Goal: Transaction & Acquisition: Purchase product/service

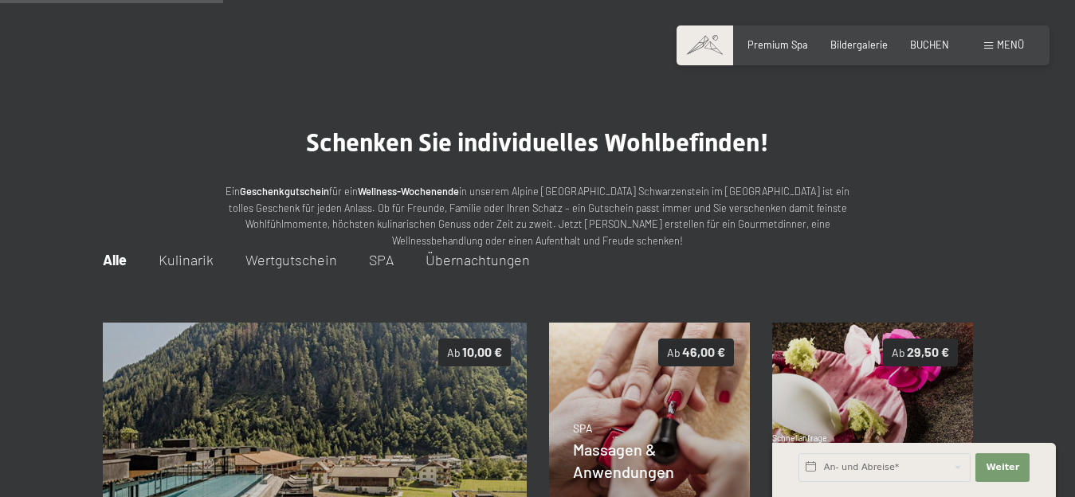
scroll to position [250, 0]
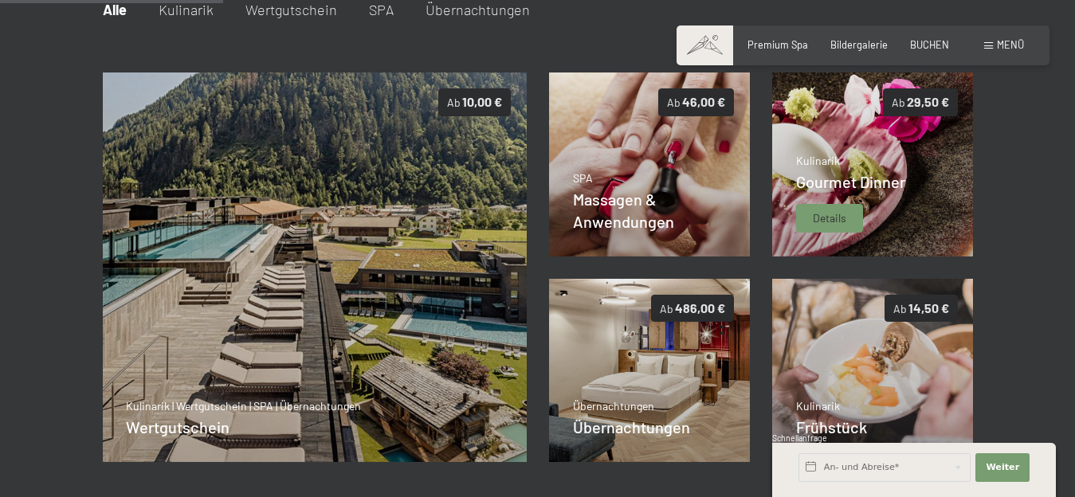
click at [866, 178] on span "Gourmet Dinner" at bounding box center [850, 181] width 109 height 19
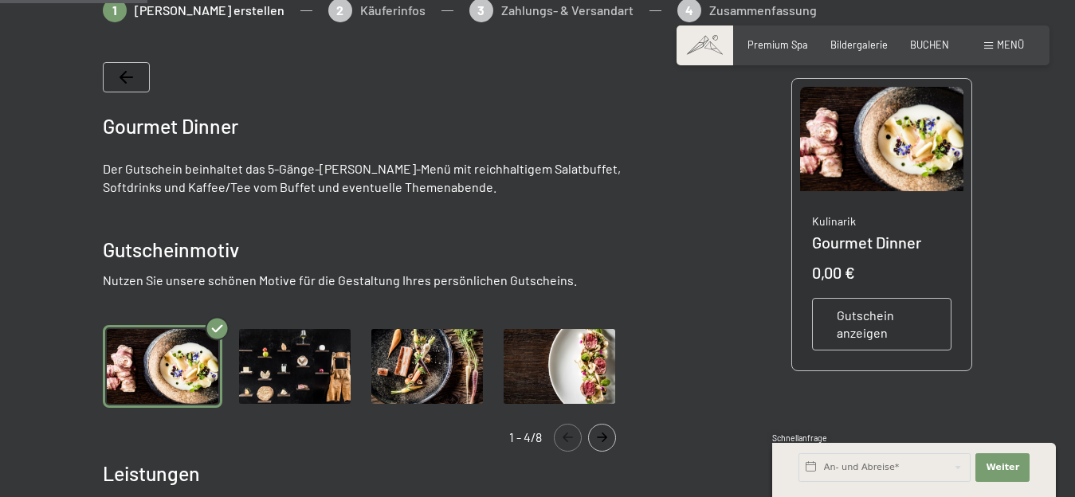
click at [602, 435] on icon "Navigate to next slide" at bounding box center [602, 438] width 26 height 10
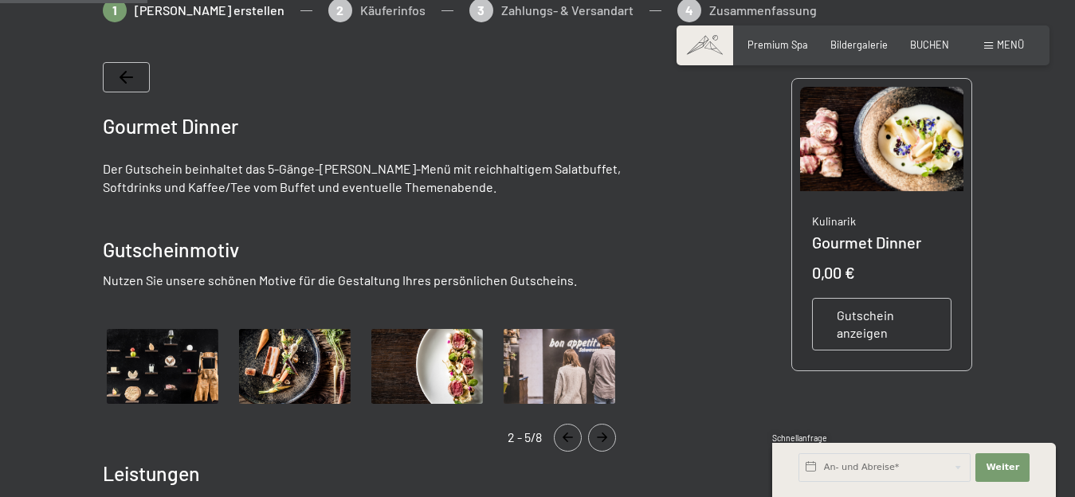
click at [602, 435] on icon "Navigate to next slide" at bounding box center [602, 438] width 26 height 10
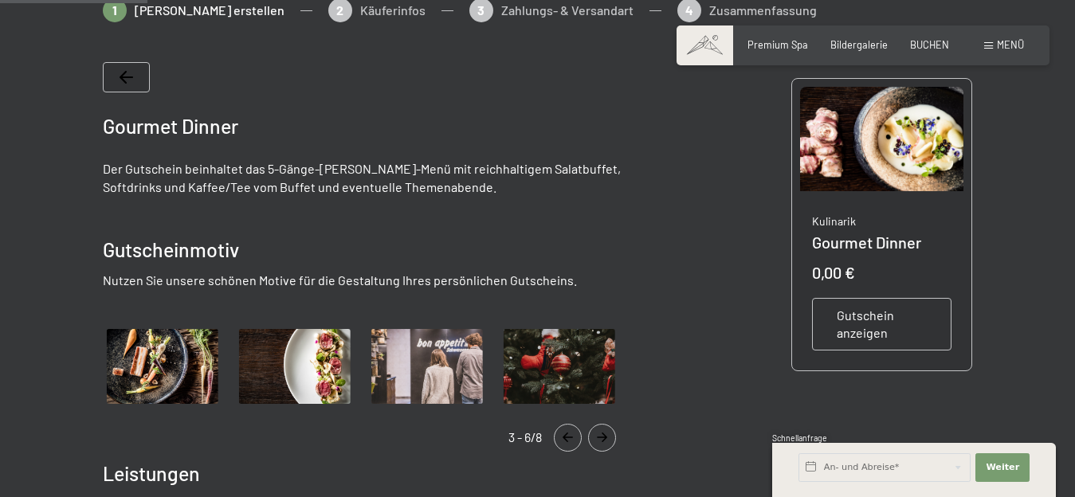
click at [602, 435] on icon "Navigate to next slide" at bounding box center [602, 438] width 26 height 10
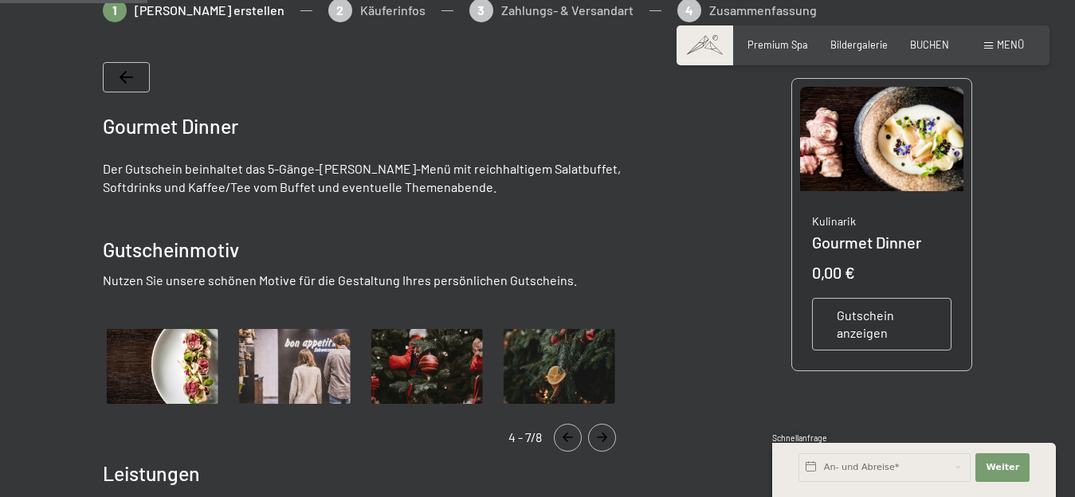
click at [602, 435] on icon "Navigate to next slide" at bounding box center [602, 438] width 26 height 10
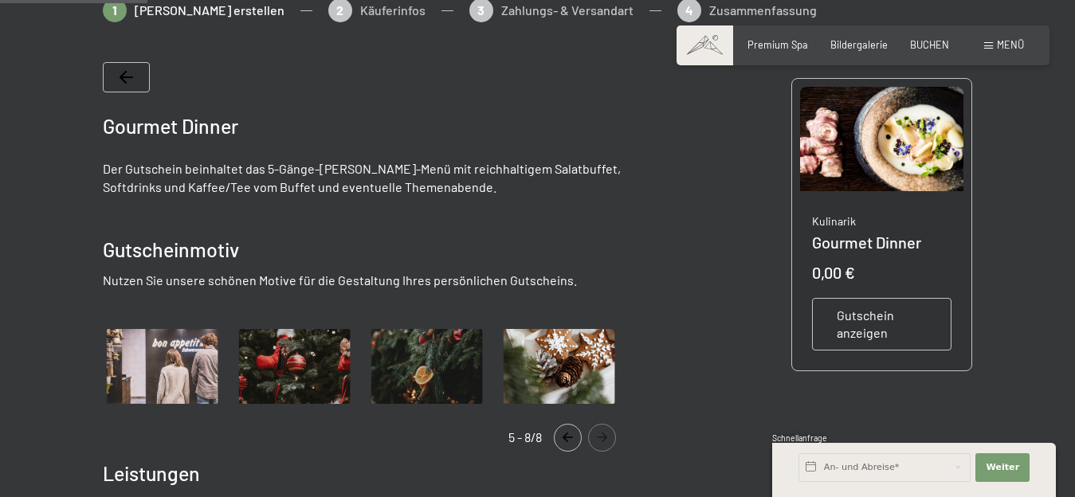
click at [602, 435] on icon "Navigate to next slide" at bounding box center [602, 438] width 26 height 10
click at [568, 437] on icon "Navigate to previous slide" at bounding box center [567, 438] width 10 height 10
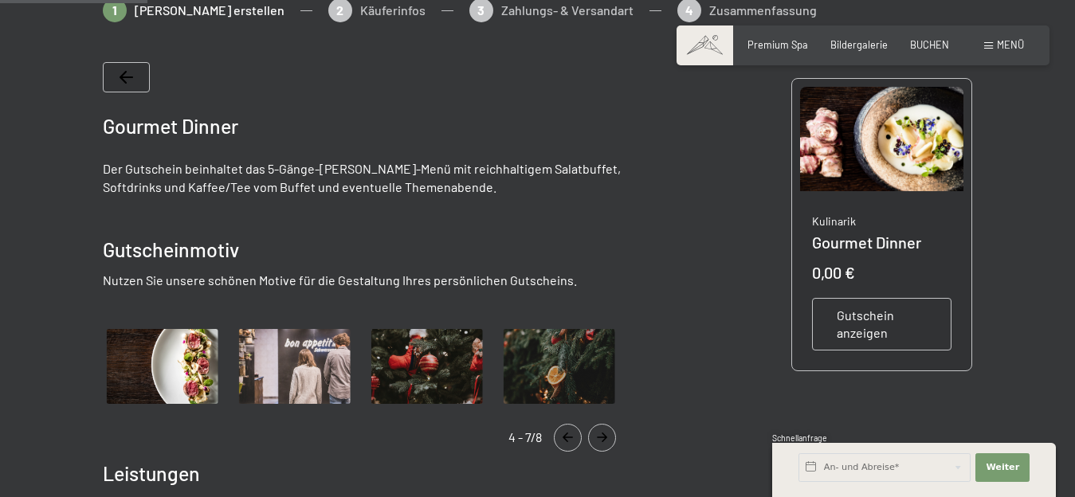
click at [568, 437] on icon "Navigate to previous slide" at bounding box center [567, 438] width 10 height 10
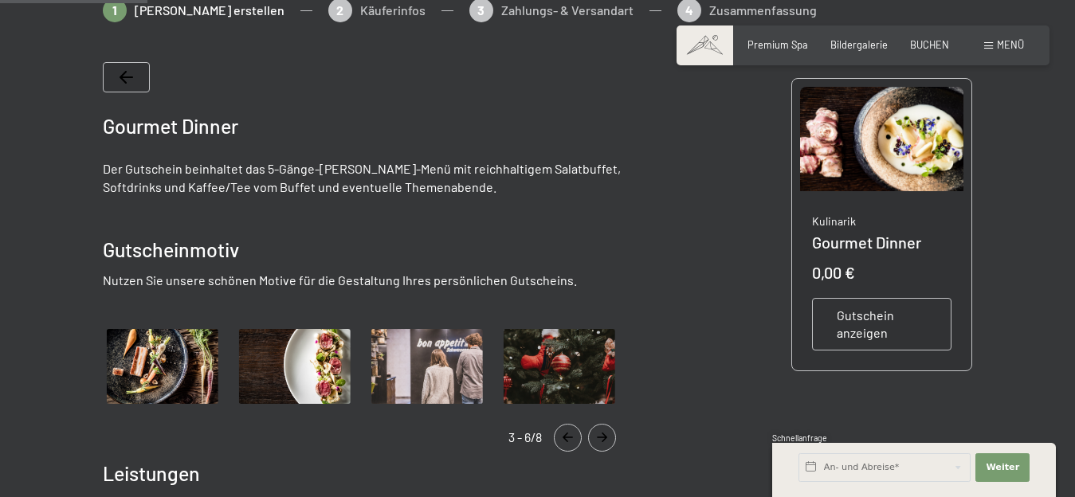
click at [568, 437] on icon "Navigate to previous slide" at bounding box center [567, 438] width 10 height 10
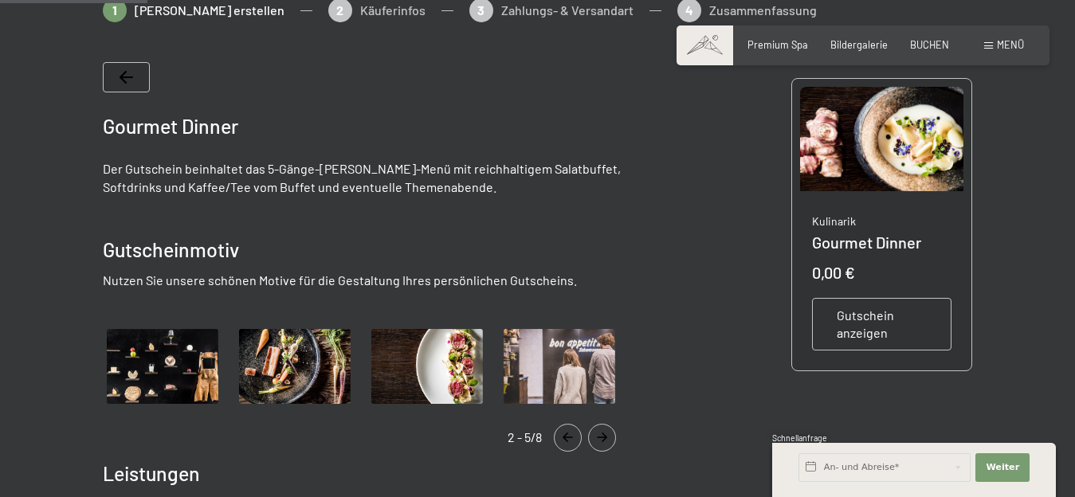
click at [568, 437] on icon "Navigate to previous slide" at bounding box center [567, 438] width 10 height 10
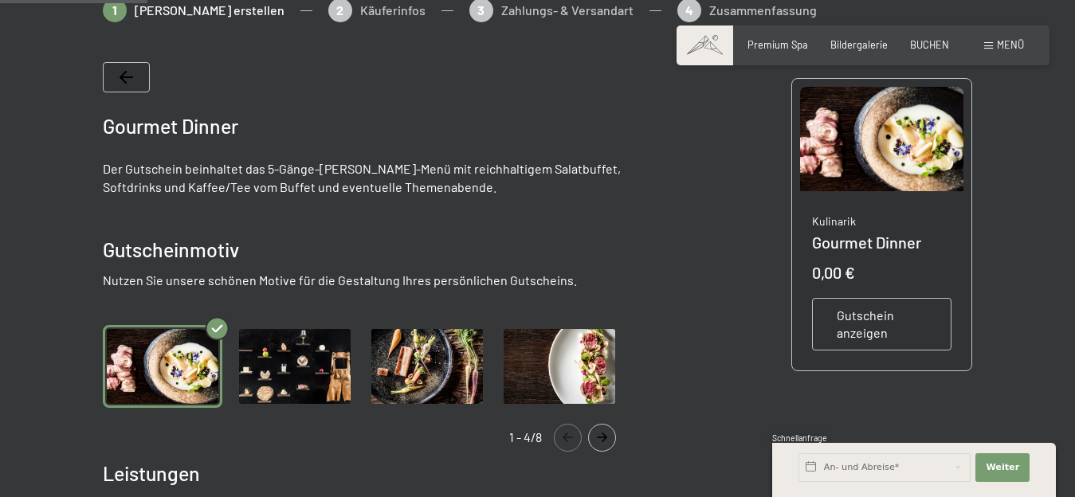
click at [278, 358] on img "Gallery" at bounding box center [294, 366] width 119 height 82
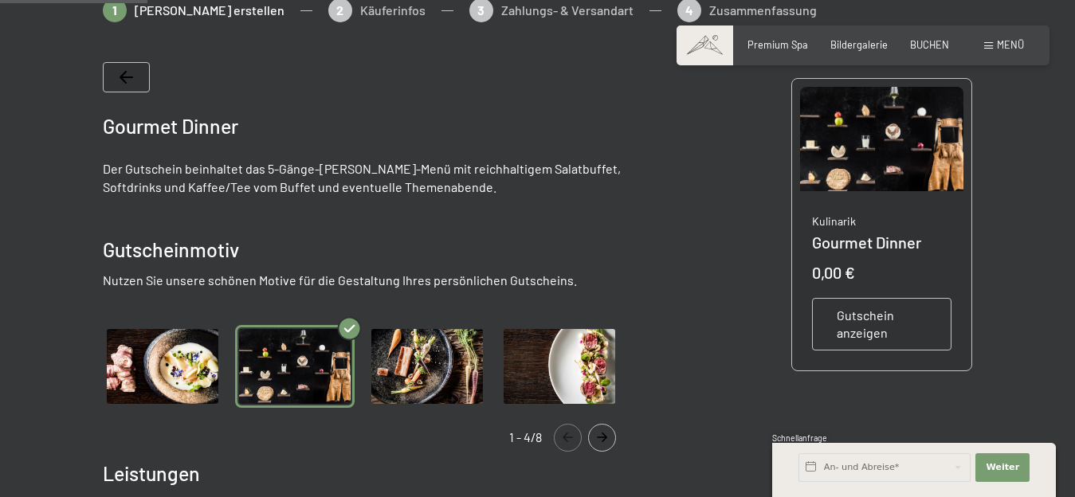
click at [405, 370] on img "Gallery" at bounding box center [426, 366] width 119 height 82
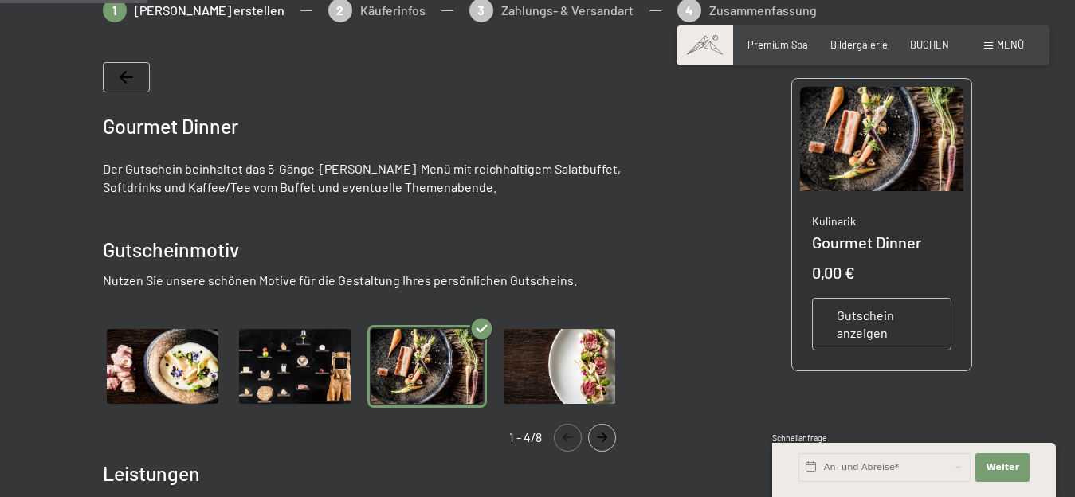
click at [528, 378] on img "Gallery" at bounding box center [558, 366] width 119 height 82
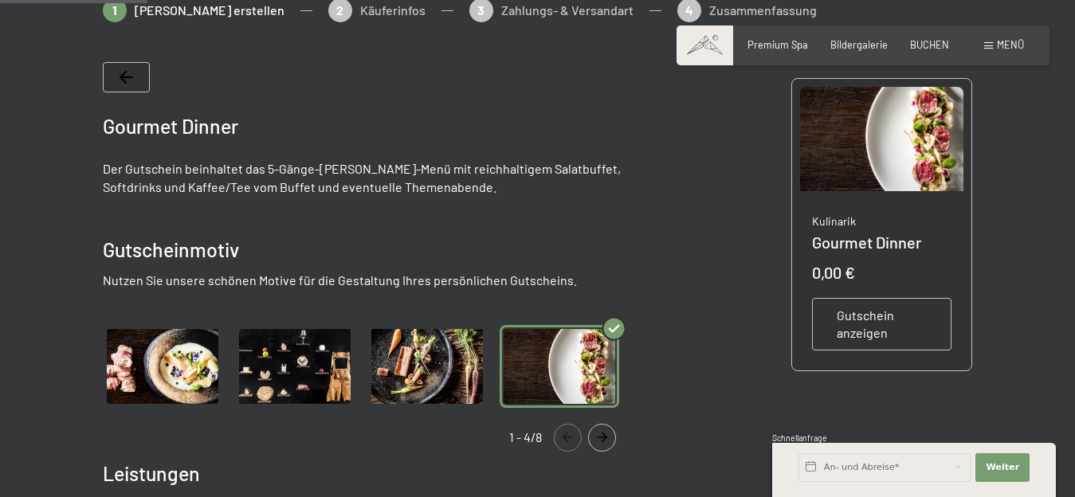
click at [892, 311] on span "Gutschein anzeigen" at bounding box center [881, 325] width 91 height 36
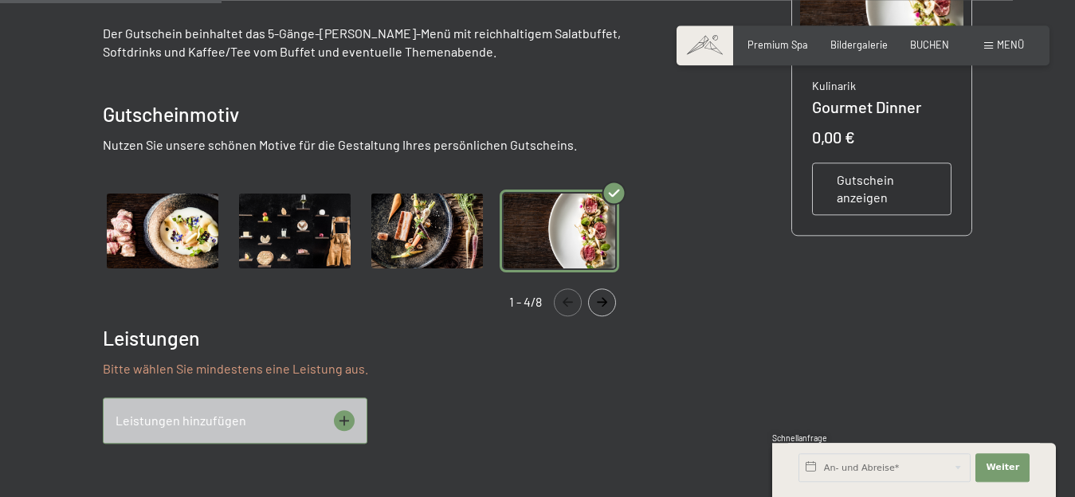
scroll to position [411, 0]
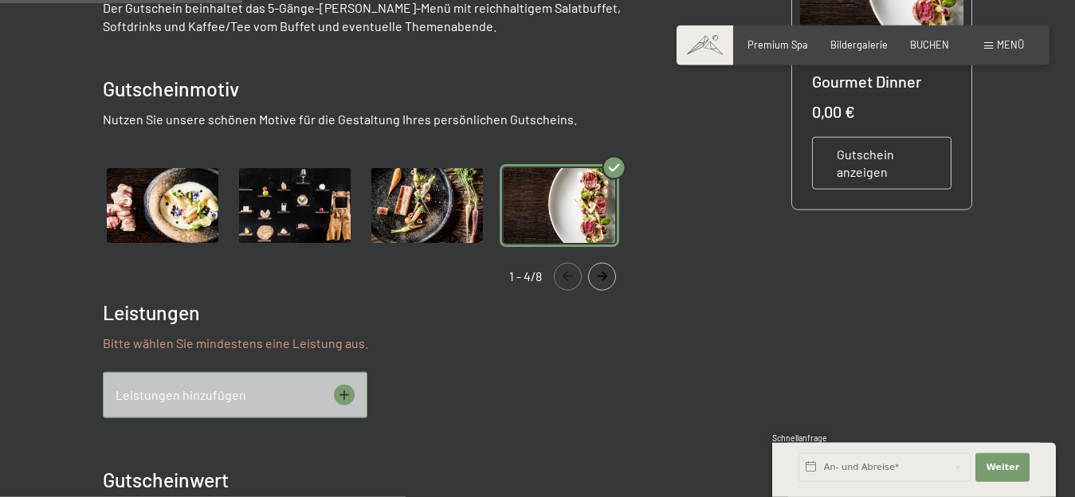
click at [346, 394] on icon at bounding box center [344, 395] width 21 height 21
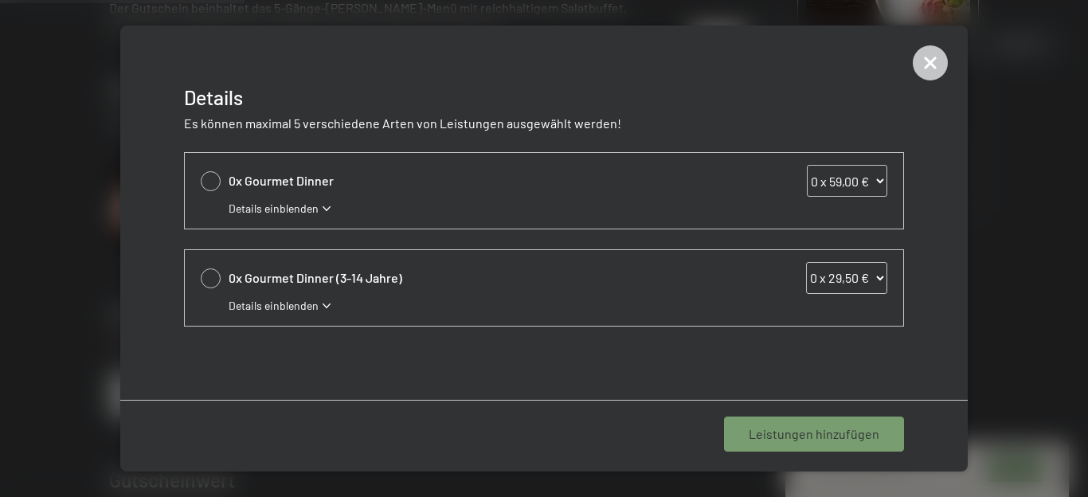
click at [232, 182] on span "0x Gourmet Dinner" at bounding box center [476, 181] width 494 height 18
click at [807, 165] on select "0 x 59,00 € 1 x 59,00 € 2 x 59,00 € 3 x 59,00 € 4 x 59,00 € 5 x 59,00 € 6 x 59,…" at bounding box center [847, 181] width 80 height 32
click option "2 x 59,00 €" at bounding box center [0, 0] width 0 height 0
click at [922, 58] on icon at bounding box center [930, 62] width 35 height 35
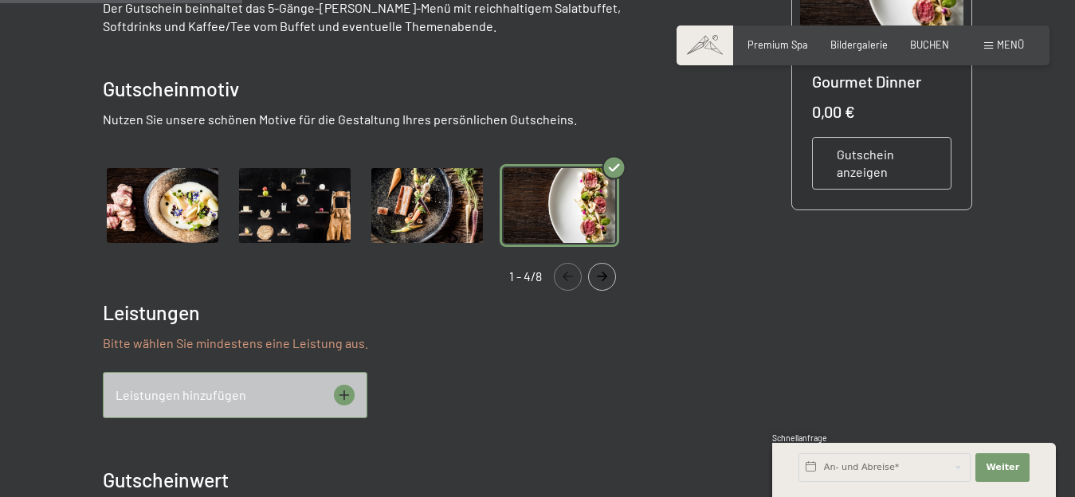
click at [342, 394] on icon at bounding box center [344, 395] width 21 height 21
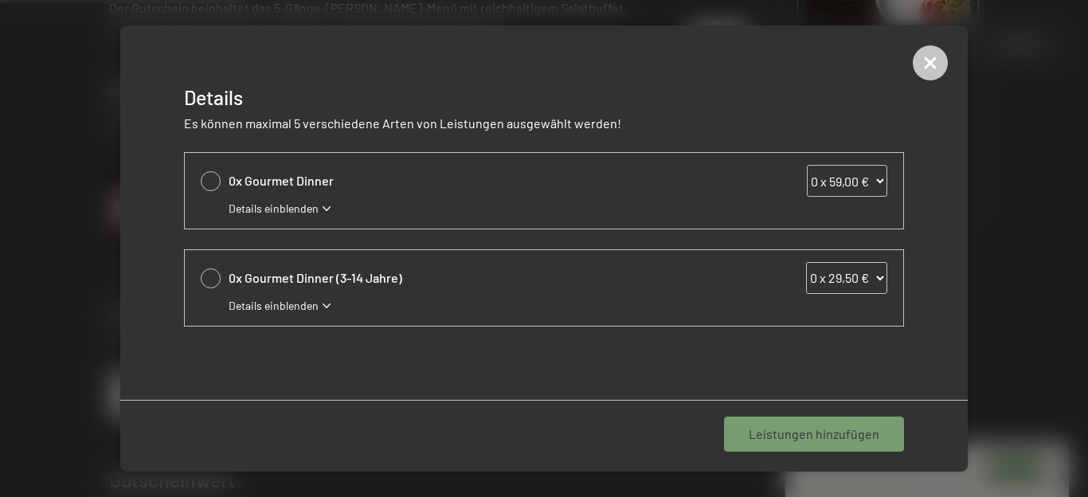
click at [807, 165] on select "0 x 59,00 € 1 x 59,00 € 2 x 59,00 € 3 x 59,00 € 4 x 59,00 € 5 x 59,00 € 6 x 59,…" at bounding box center [847, 181] width 80 height 32
select select "2"
click option "2 x 59,00 €" at bounding box center [0, 0] width 0 height 0
click at [730, 112] on div "Es können maximal 5 verschiedene Arten von Leistungen ausgewählt werden!" at bounding box center [544, 122] width 848 height 21
click at [264, 208] on span "Details einblenden" at bounding box center [274, 209] width 90 height 16
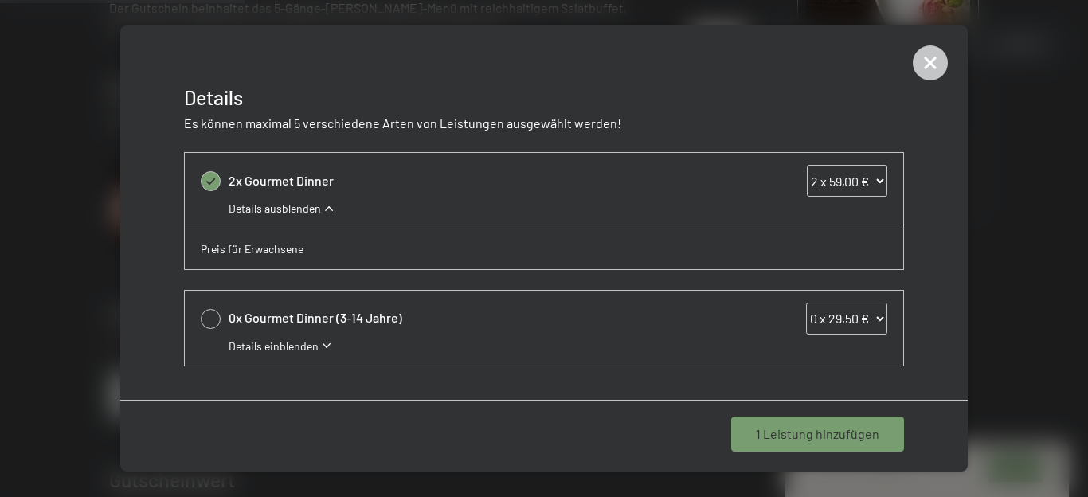
click at [257, 255] on p "Preis für Erwachsene" at bounding box center [458, 249] width 515 height 16
click at [271, 187] on span "2x Gourmet Dinner" at bounding box center [476, 181] width 494 height 18
click at [241, 170] on div "2x Gourmet Dinner 0 x 59,00 € 1 x 59,00 € 2 x 59,00 € 3 x 59,00 € 4 x 59,00 € 5…" at bounding box center [558, 181] width 659 height 32
click at [826, 435] on span "1 Leistung hinzufügen" at bounding box center [817, 434] width 123 height 18
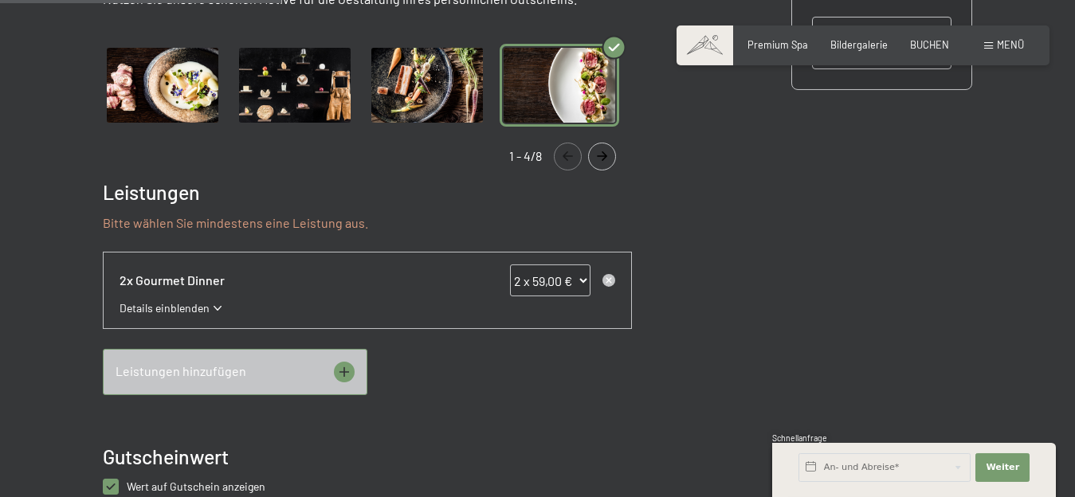
scroll to position [574, 0]
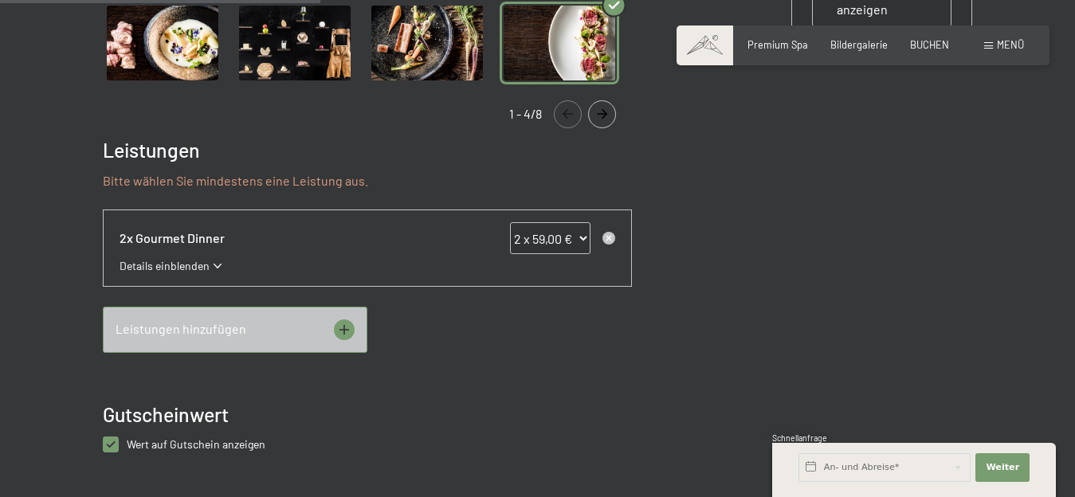
click at [108, 441] on anzeigen "checkbox" at bounding box center [111, 445] width 16 height 16
checkbox anzeigen "false"
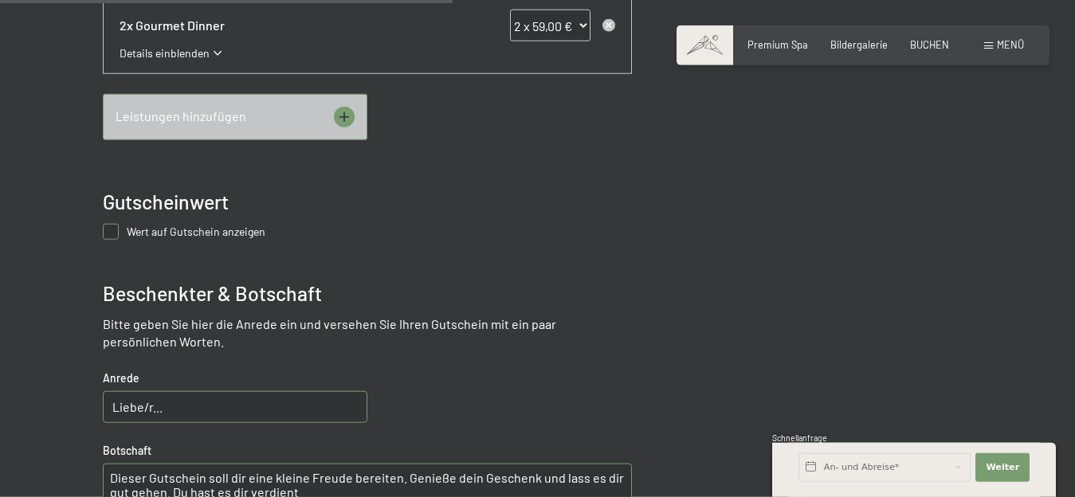
scroll to position [817, 0]
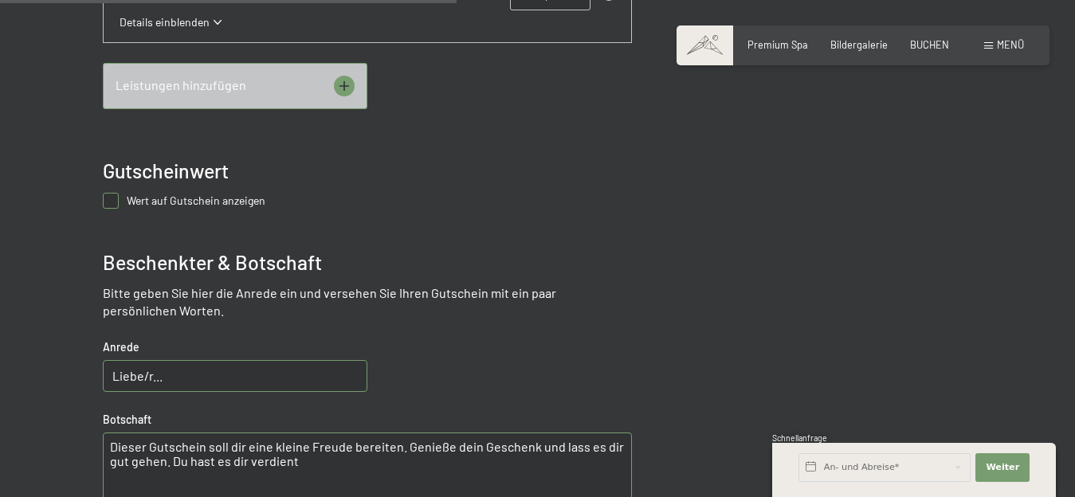
click at [166, 377] on input "Liebe/r..." at bounding box center [235, 376] width 264 height 32
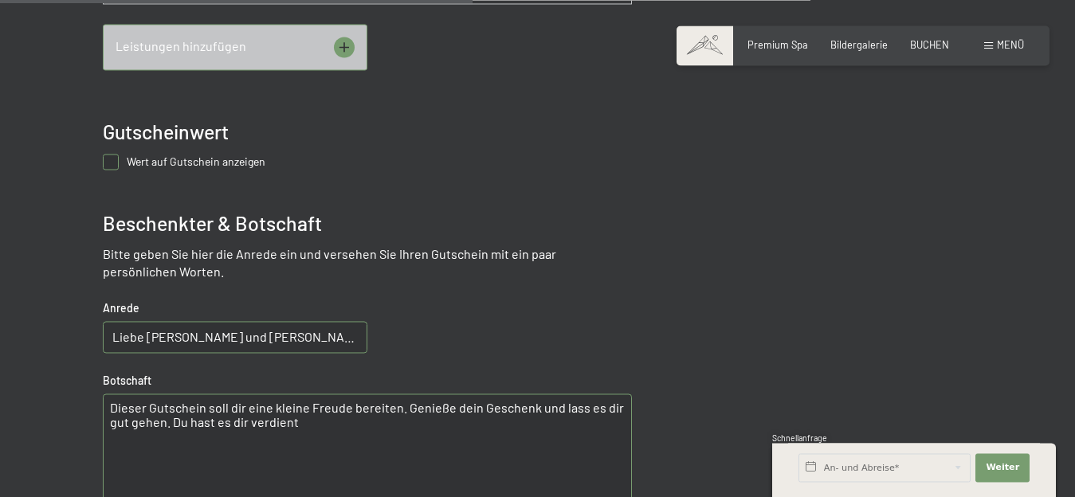
scroll to position [899, 0]
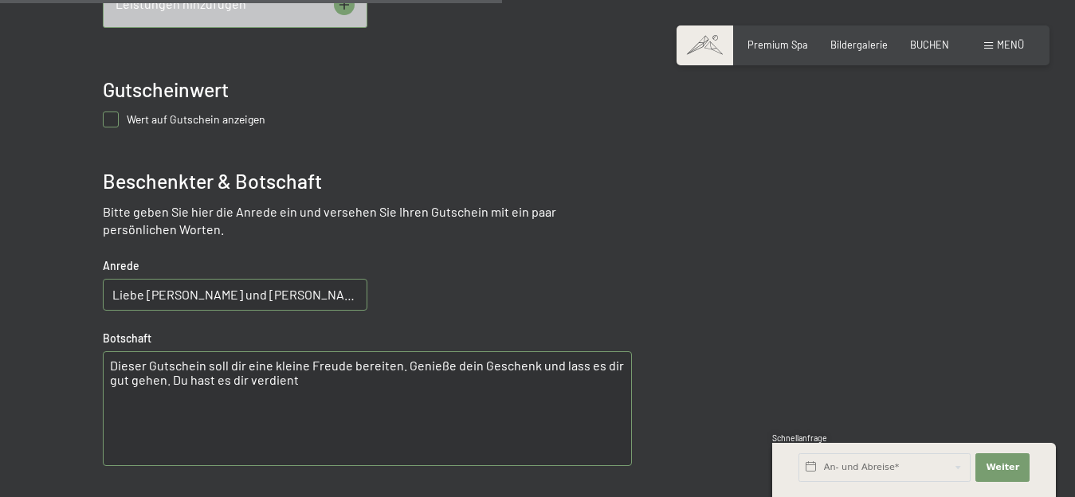
type input "Liebe Biggi und Bruno"
click at [242, 365] on textarea "Dieser Gutschein soll dir eine kleine Freude bereiten. Genieße dein Geschenk un…" at bounding box center [367, 408] width 529 height 115
click at [451, 366] on textarea "Dieser Gutschein soll euc eine kleine Freude bereiten. Genieße dein Geschenk un…" at bounding box center [367, 408] width 529 height 115
click at [531, 366] on textarea "Dieser Gutschein soll euc eine kleine Freude bereiten. Genießt dein Geschenk un…" at bounding box center [367, 408] width 529 height 115
click at [543, 366] on textarea "Dieser Gutschein soll euc eine kleine Freude bereiten. Genießt es und lass es d…" at bounding box center [367, 408] width 529 height 115
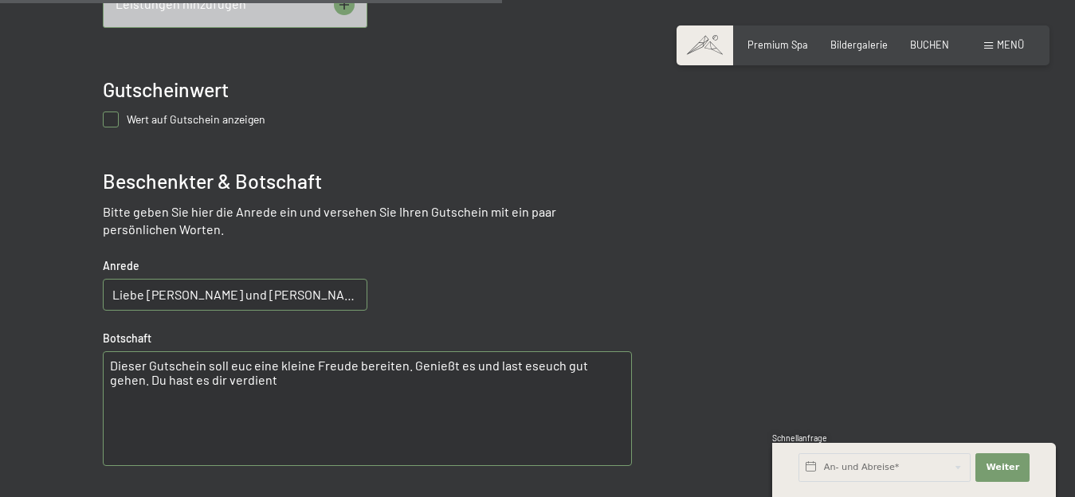
click at [235, 382] on textarea "Dieser Gutschein soll euc eine kleine Freude bereiten. Genießt es und last eseu…" at bounding box center [367, 408] width 529 height 115
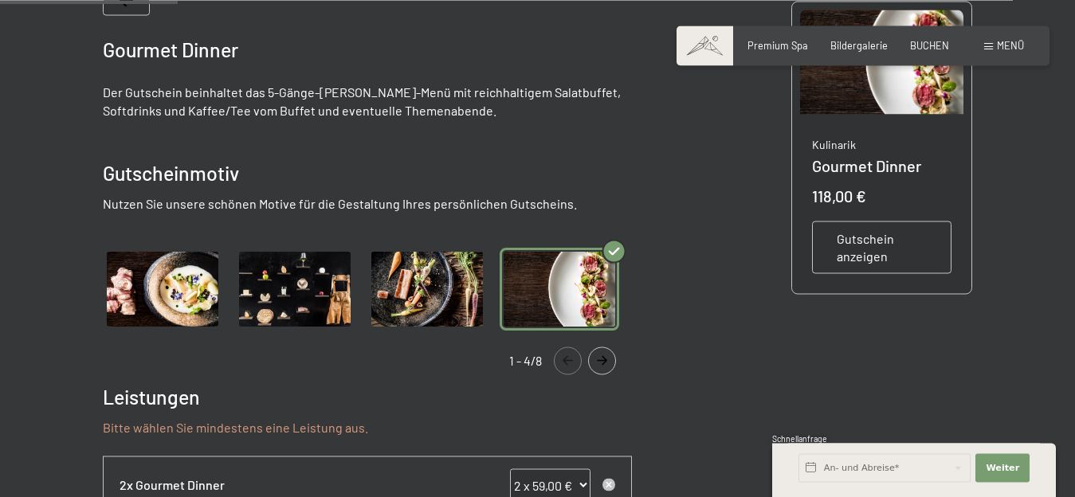
scroll to position [330, 0]
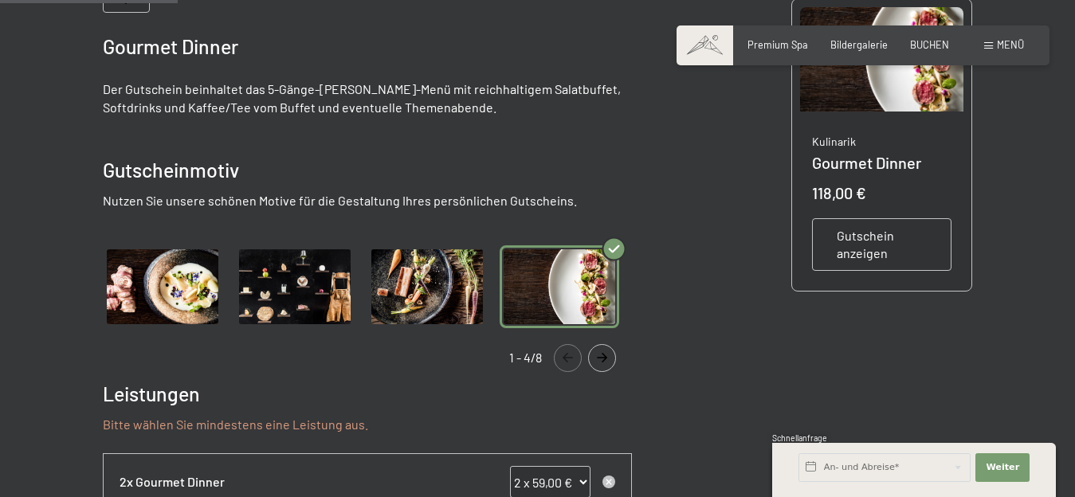
click at [869, 237] on span "Gutschein anzeigen" at bounding box center [881, 245] width 91 height 36
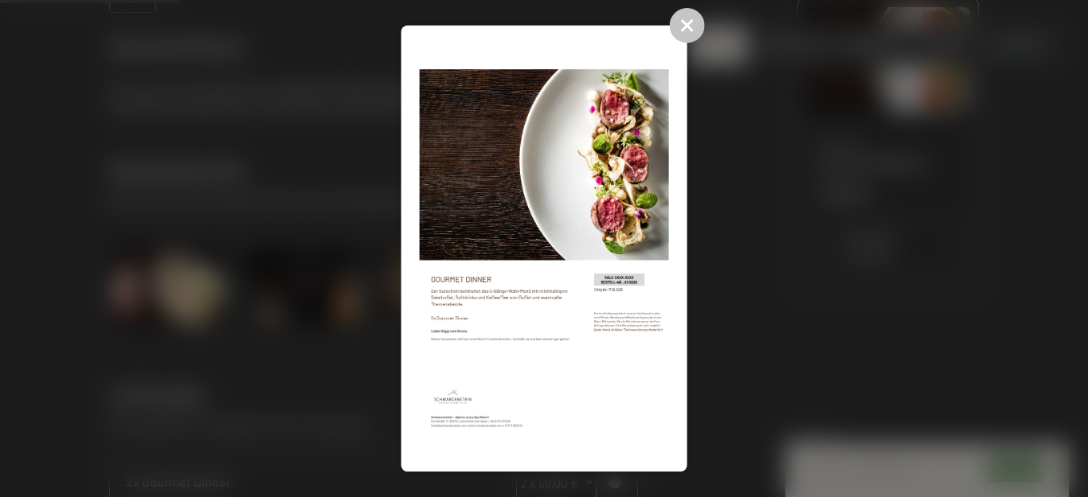
click at [521, 351] on img at bounding box center [543, 249] width 249 height 410
click at [449, 352] on img at bounding box center [543, 249] width 249 height 410
click at [464, 354] on img at bounding box center [543, 249] width 249 height 410
click at [465, 353] on img at bounding box center [543, 249] width 249 height 410
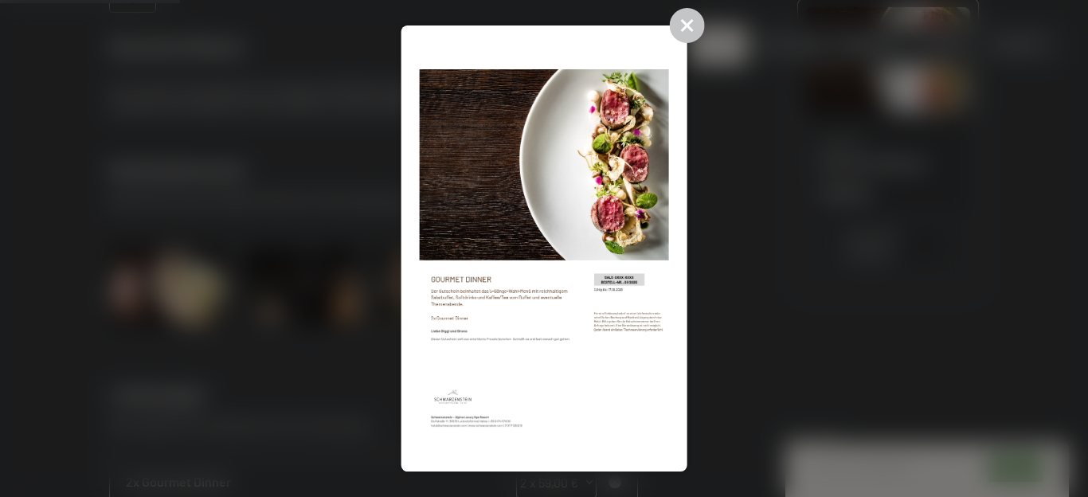
click at [465, 353] on img at bounding box center [543, 249] width 249 height 410
click at [419, 382] on img at bounding box center [543, 249] width 249 height 410
click at [695, 24] on icon at bounding box center [687, 26] width 16 height 16
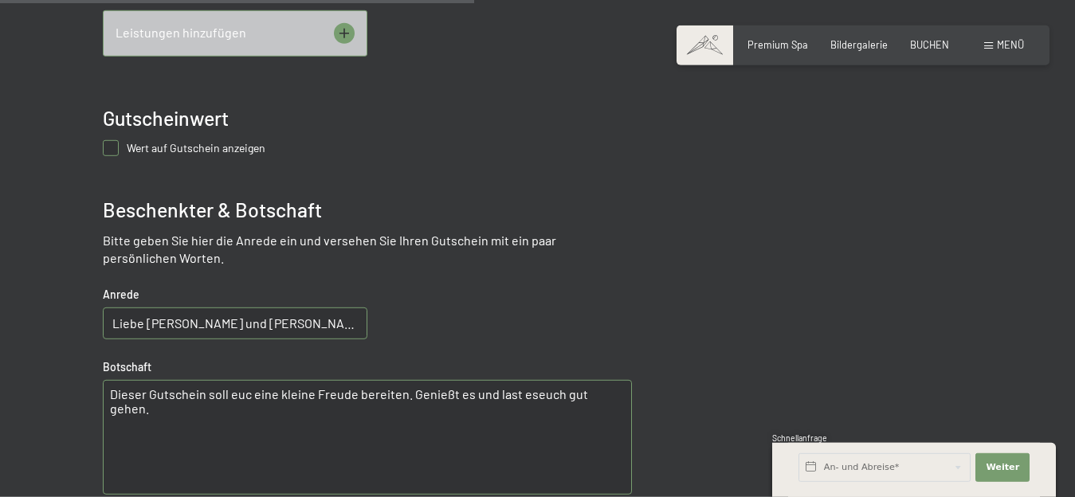
scroll to position [899, 0]
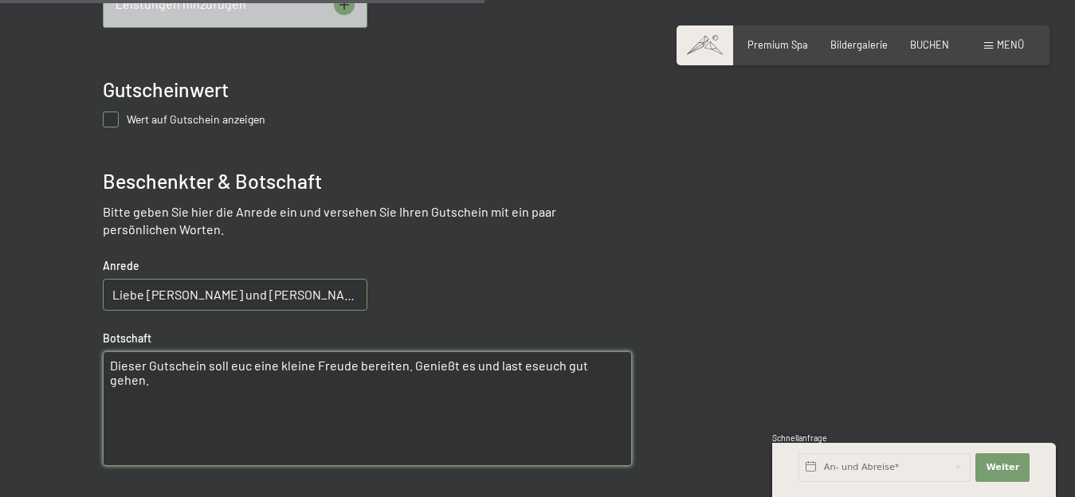
click at [248, 363] on textarea "Dieser Gutschein soll euc eine kleine Freude bereiten. Genießt es und last eseu…" at bounding box center [367, 408] width 529 height 115
click at [245, 365] on textarea "Dieser Gutschein soll euc eine kleine Freude bereiten. Genießt es und last eseu…" at bounding box center [367, 408] width 529 height 115
click at [530, 364] on textarea "Dieser Gutschein soll euch eine kleine Freude bereiten. Genießt es und last ese…" at bounding box center [367, 408] width 529 height 115
click at [107, 404] on textarea "Dieser Gutschein soll euch eine kleine Freude bereiten. Genießt es und last es …" at bounding box center [367, 408] width 529 height 115
click at [116, 396] on textarea "Dieser Gutschein soll euch eine kleine Freude bereiten. Genießt es und last es …" at bounding box center [367, 408] width 529 height 115
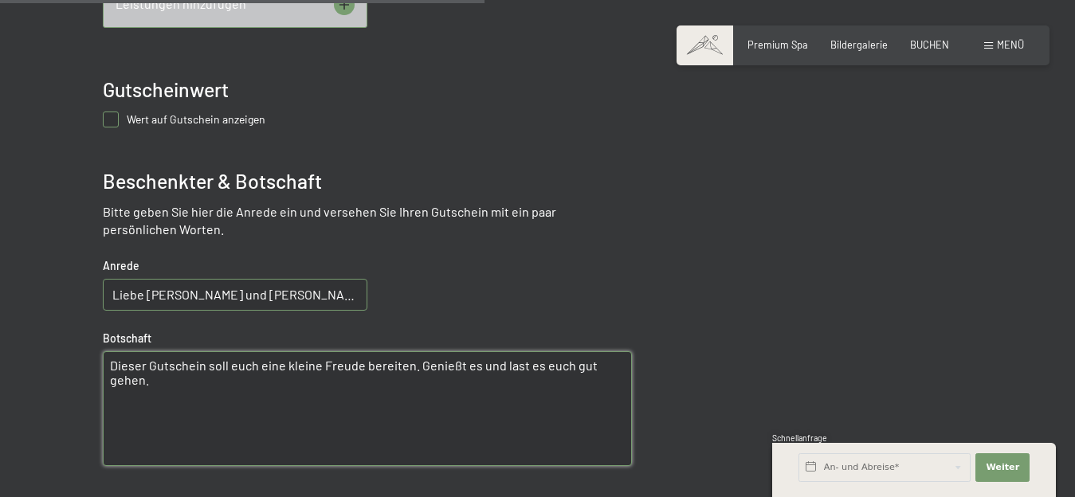
click at [625, 362] on textarea "Dieser Gutschein soll euch eine kleine Freude bereiten. Genießt es und last es …" at bounding box center [367, 408] width 529 height 115
click at [410, 368] on textarea "Dieser Gutschein soll euch eine kleine Freude bereiten. Genießt es und last es …" at bounding box center [367, 408] width 529 height 115
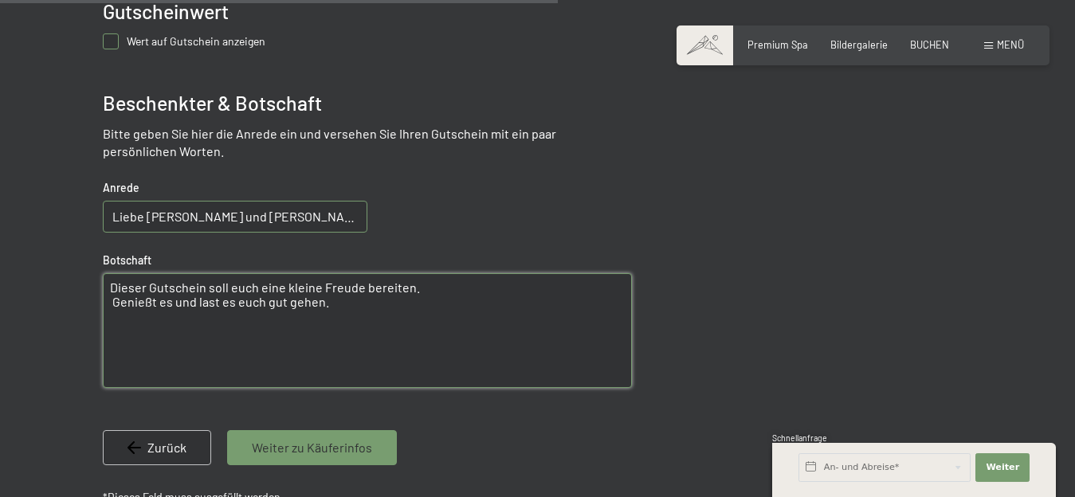
scroll to position [1061, 0]
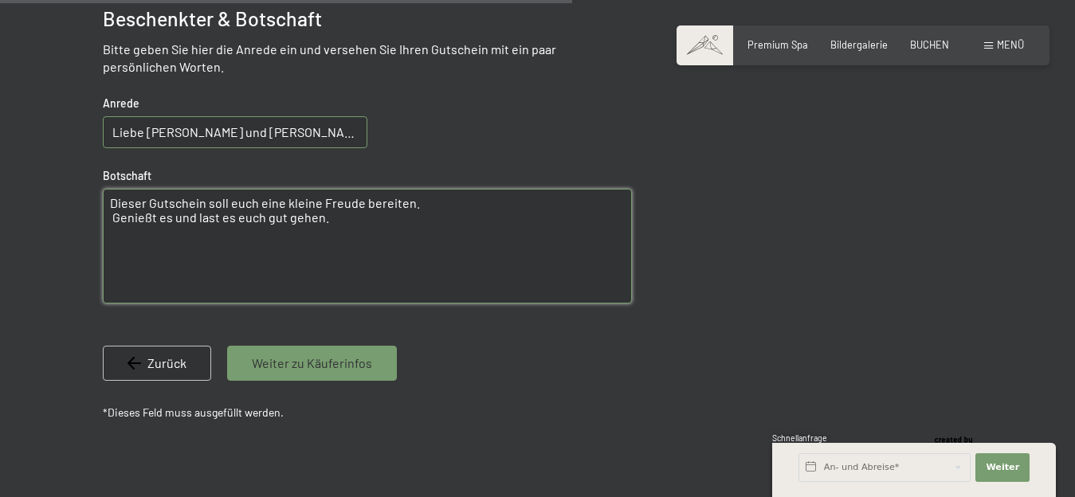
drag, startPoint x: 113, startPoint y: 219, endPoint x: 153, endPoint y: 225, distance: 40.2
click at [153, 225] on textarea "Dieser Gutschein soll euch eine kleine Freude bereiten. Genießt es und last es …" at bounding box center [367, 246] width 529 height 115
drag, startPoint x: 196, startPoint y: 217, endPoint x: 216, endPoint y: 221, distance: 20.3
click at [216, 221] on textarea "Dieser Gutschein soll euch eine kleine Freude bereiten. Genießt es und last es …" at bounding box center [367, 246] width 529 height 115
click at [209, 219] on textarea "Dieser Gutschein soll euch eine kleine Freude bereiten. Genießt es und last es …" at bounding box center [367, 246] width 529 height 115
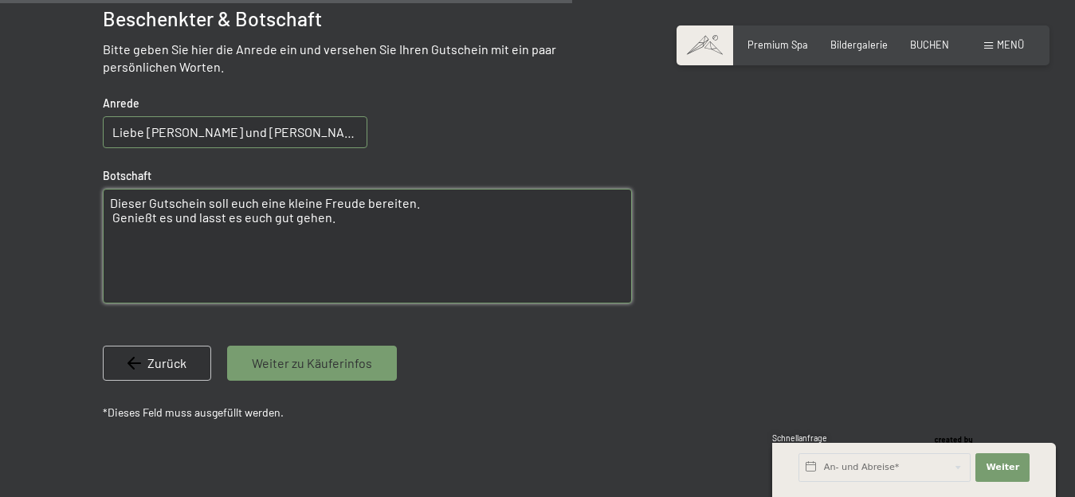
click at [114, 237] on textarea "Dieser Gutschein soll euch eine kleine Freude bereiten. Genießt es und lasst es…" at bounding box center [367, 246] width 529 height 115
click at [330, 220] on textarea "Dieser Gutschein soll euch eine kleine Freude bereiten. Genießt es und lasst es…" at bounding box center [367, 246] width 529 height 115
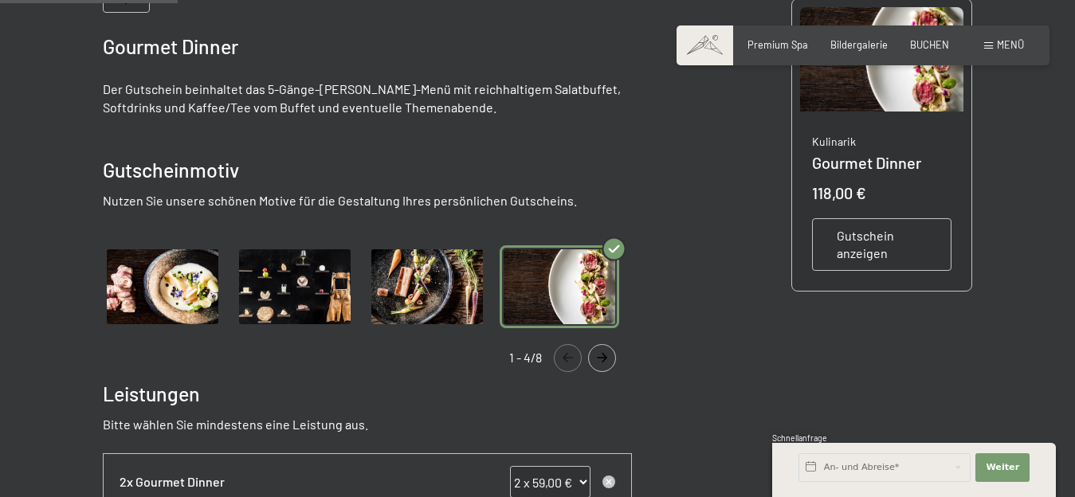
scroll to position [249, 0]
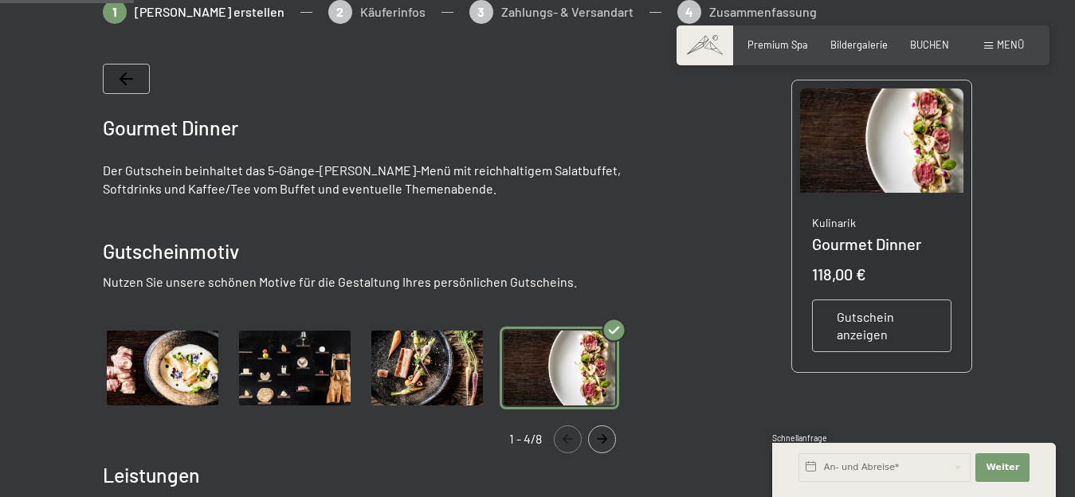
click at [149, 374] on img "Gallery" at bounding box center [162, 368] width 119 height 82
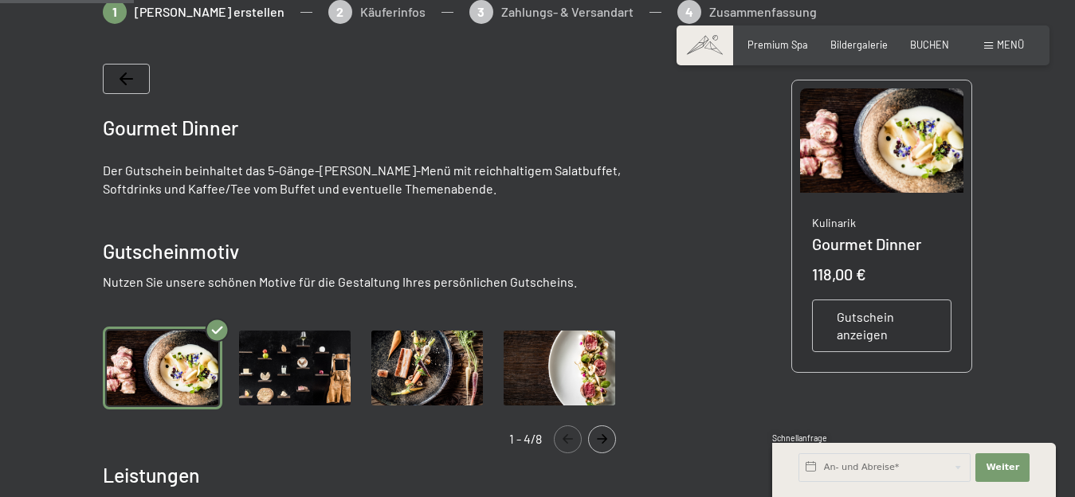
click at [303, 381] on img "Gallery" at bounding box center [294, 368] width 119 height 82
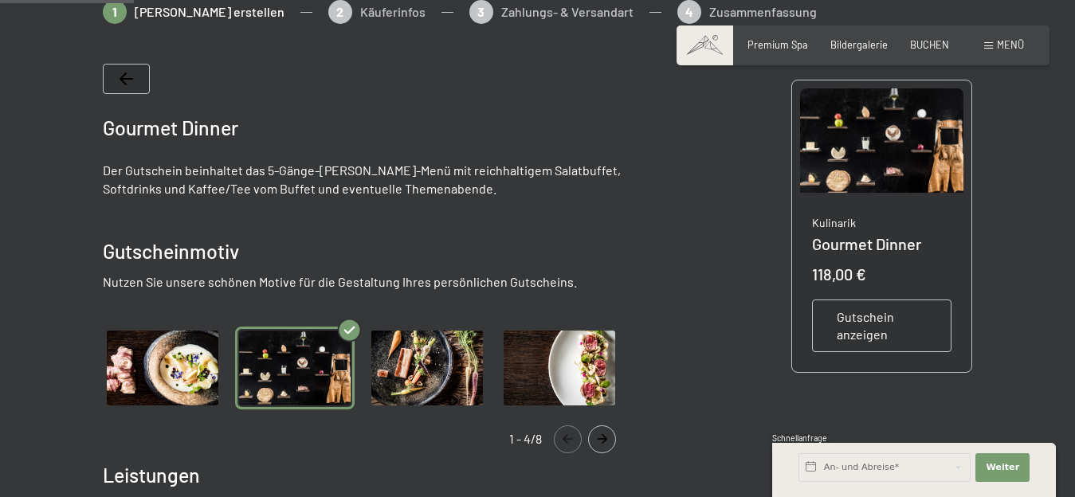
click at [412, 362] on img "Gallery" at bounding box center [426, 368] width 119 height 82
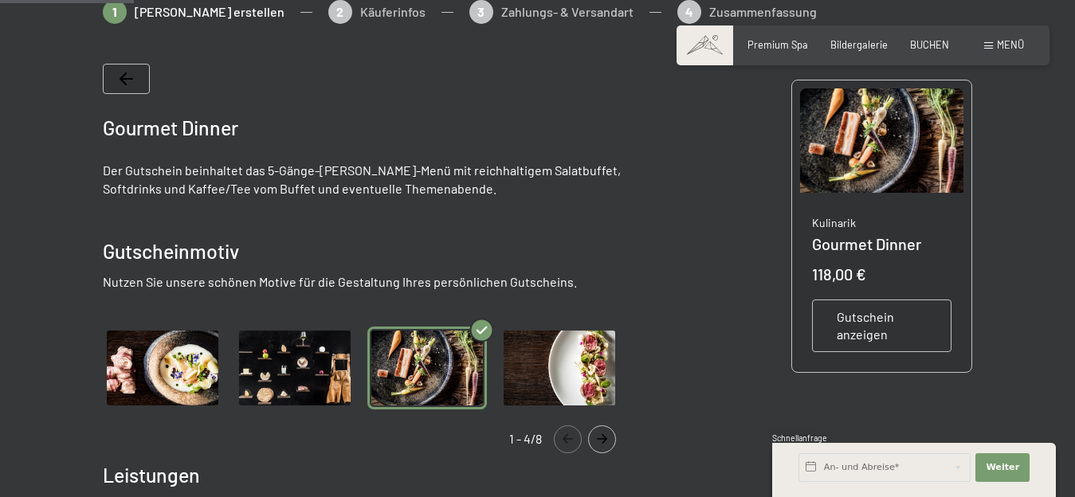
click at [564, 366] on img "Gallery" at bounding box center [558, 368] width 119 height 82
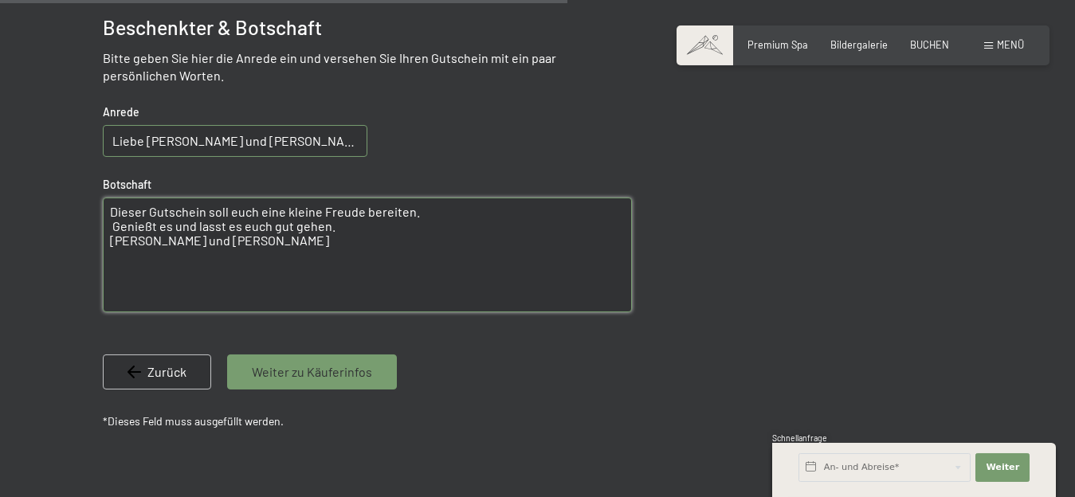
scroll to position [1061, 0]
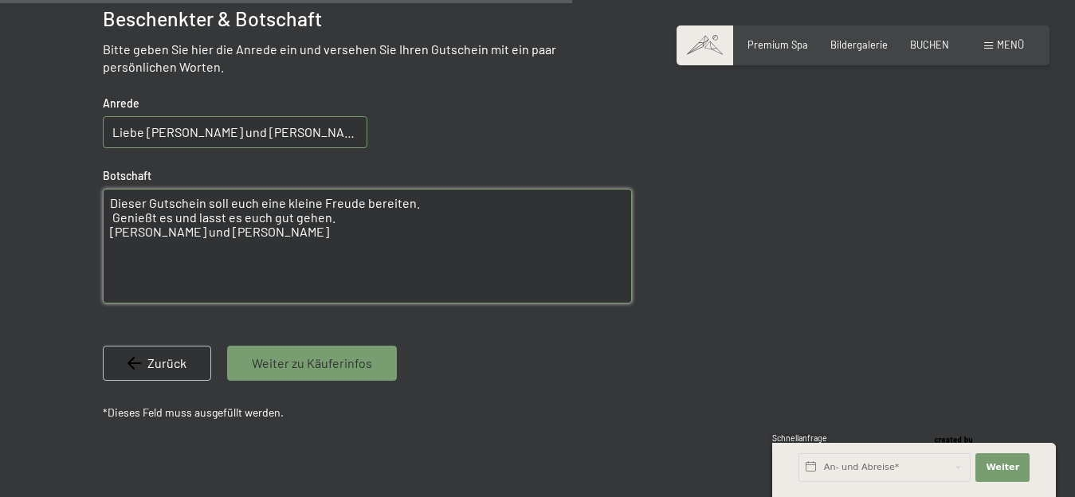
type textarea "Dieser Gutschein soll euch eine kleine Freude bereiten. Genießt es und lasst es…"
click at [282, 358] on span "Weiter zu Käuferinfos" at bounding box center [312, 364] width 120 height 18
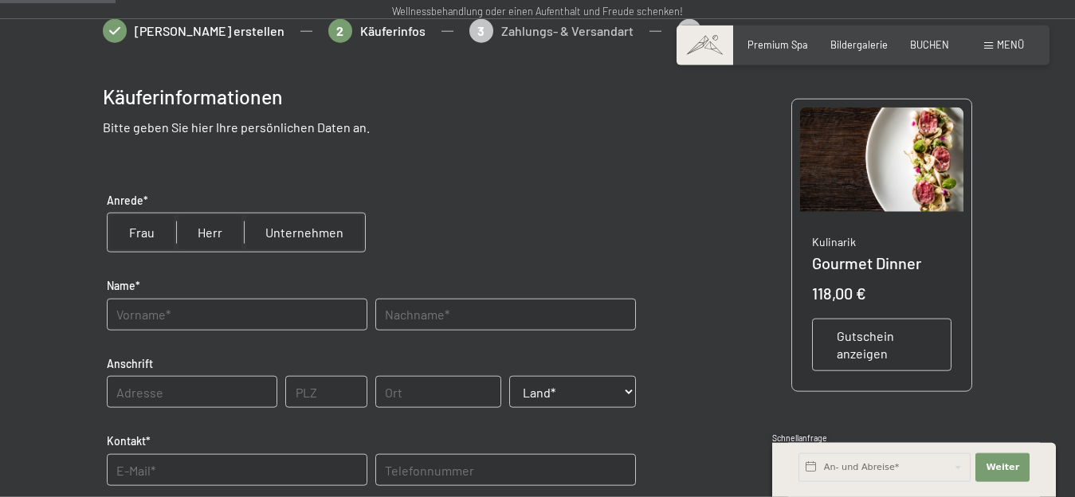
scroll to position [250, 0]
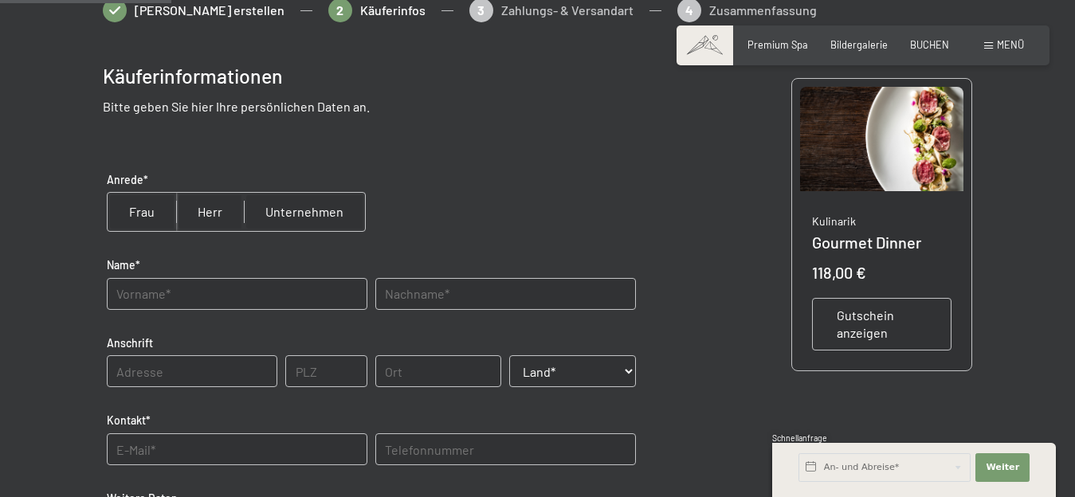
click at [146, 221] on input "radio" at bounding box center [142, 212] width 69 height 38
radio input "true"
click at [119, 295] on input "text" at bounding box center [237, 294] width 261 height 32
type input "Mathilde"
click at [383, 292] on span "Einwilligung Marketing*" at bounding box center [448, 294] width 131 height 16
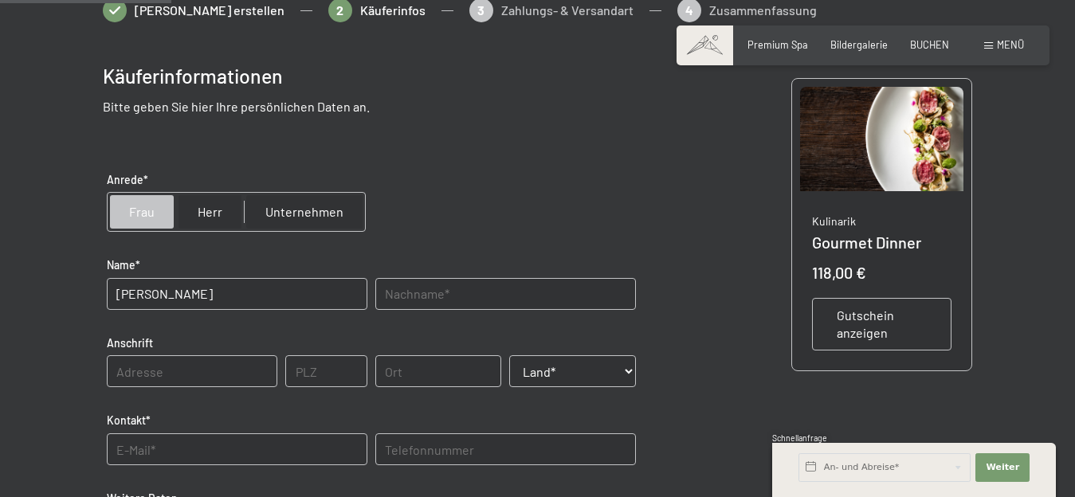
click at [375, 292] on input "Einwilligung Marketing*" at bounding box center [367, 294] width 16 height 16
click at [390, 292] on span "Einwilligung Marketing*" at bounding box center [448, 294] width 131 height 16
click at [375, 292] on input "Einwilligung Marketing*" at bounding box center [367, 294] width 16 height 16
click at [386, 289] on span "Einwilligung Marketing*" at bounding box center [448, 294] width 131 height 16
click at [375, 289] on input "Einwilligung Marketing*" at bounding box center [367, 294] width 16 height 16
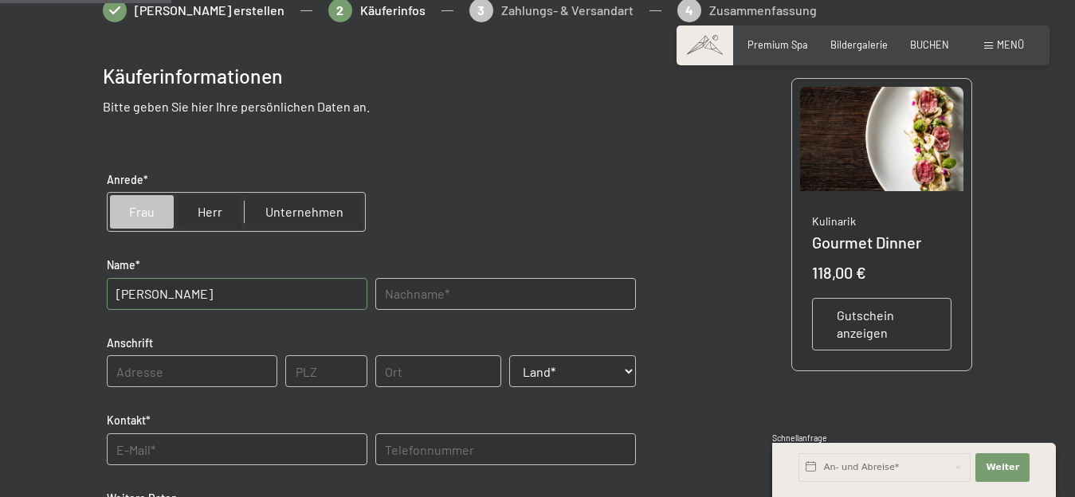
click at [391, 289] on span "Einwilligung Marketing*" at bounding box center [448, 294] width 131 height 16
click at [375, 289] on input "Einwilligung Marketing*" at bounding box center [367, 294] width 16 height 16
checkbox input "false"
click at [381, 281] on input "text" at bounding box center [505, 294] width 261 height 32
type input "Zimmerhofer"
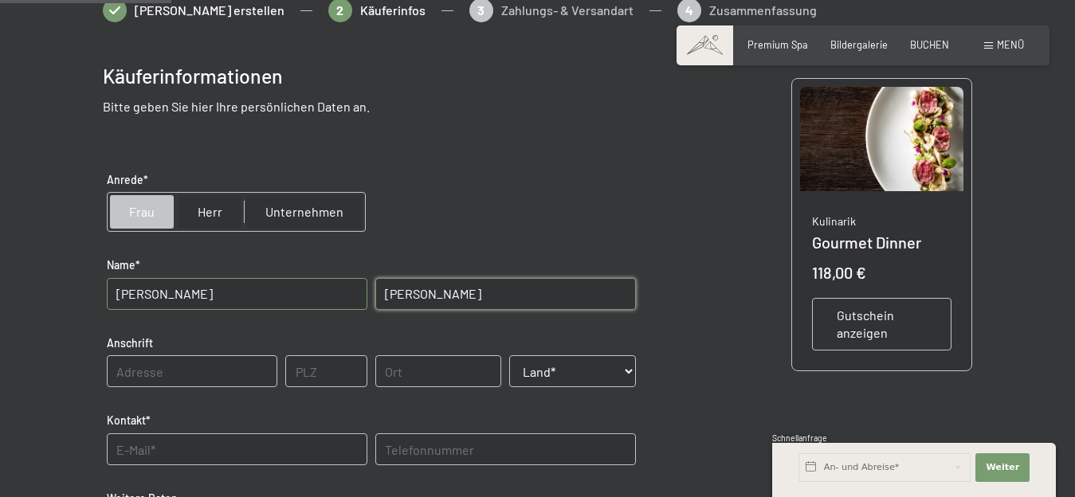
click at [118, 365] on input "text" at bounding box center [192, 371] width 171 height 32
type input "Reintalstraße"
click at [300, 372] on input "text" at bounding box center [325, 371] width 81 height 32
type input "39032"
click at [386, 373] on input "text" at bounding box center [438, 371] width 127 height 32
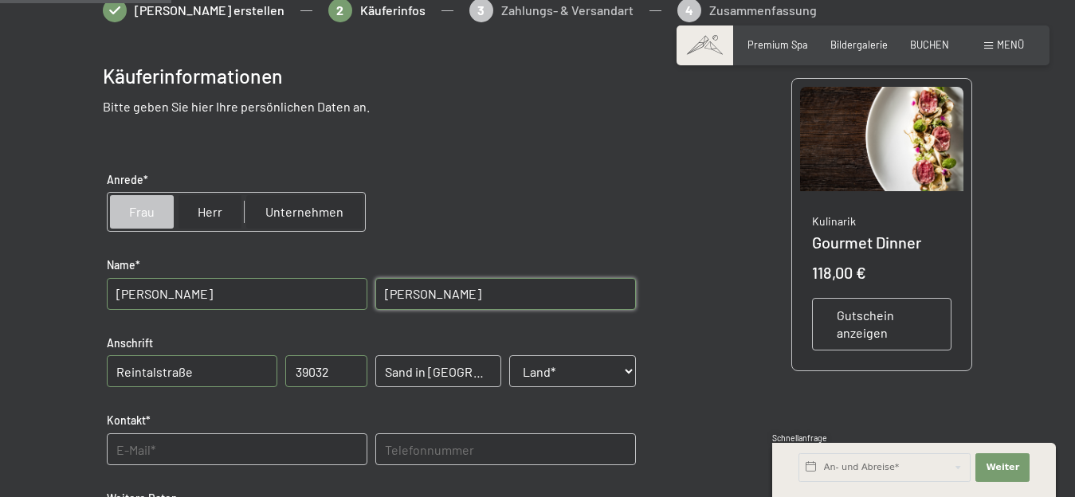
type input "Sand in Taufers"
click at [624, 366] on select "Land* Österreich Frankreich Deutschland Italien Schweiz -----------------------…" at bounding box center [572, 371] width 127 height 32
select select "ITA"
click option "[GEOGRAPHIC_DATA]" at bounding box center [0, 0] width 0 height 0
click at [118, 450] on input "text" at bounding box center [237, 449] width 261 height 32
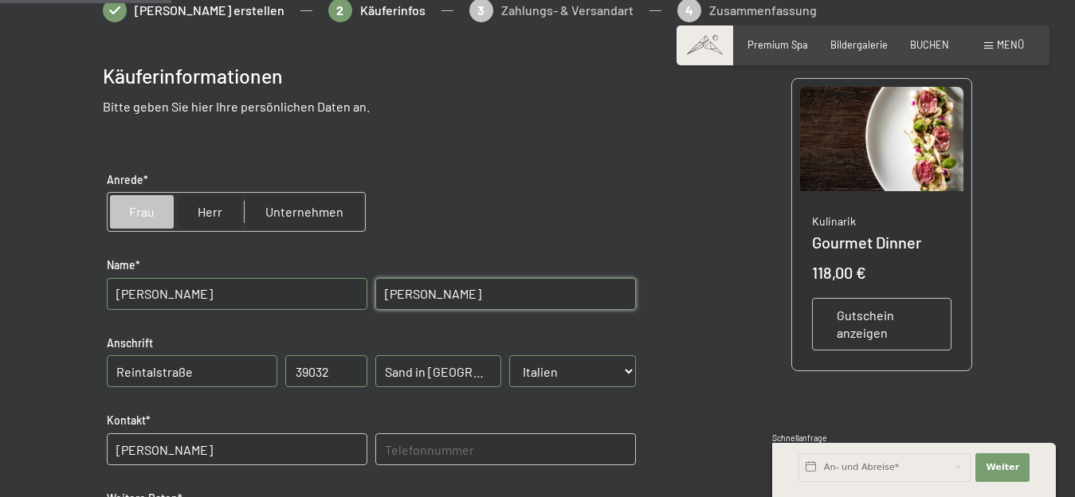
type input "mathildezimmerhofer"
click at [208, 370] on input "Reintalstraße" at bounding box center [192, 371] width 171 height 32
type input "Reintalstraße 103/A"
click at [236, 450] on input "mathildezimmerhofer" at bounding box center [237, 449] width 261 height 32
type input "mathildezimmerhofer@gmail.com"
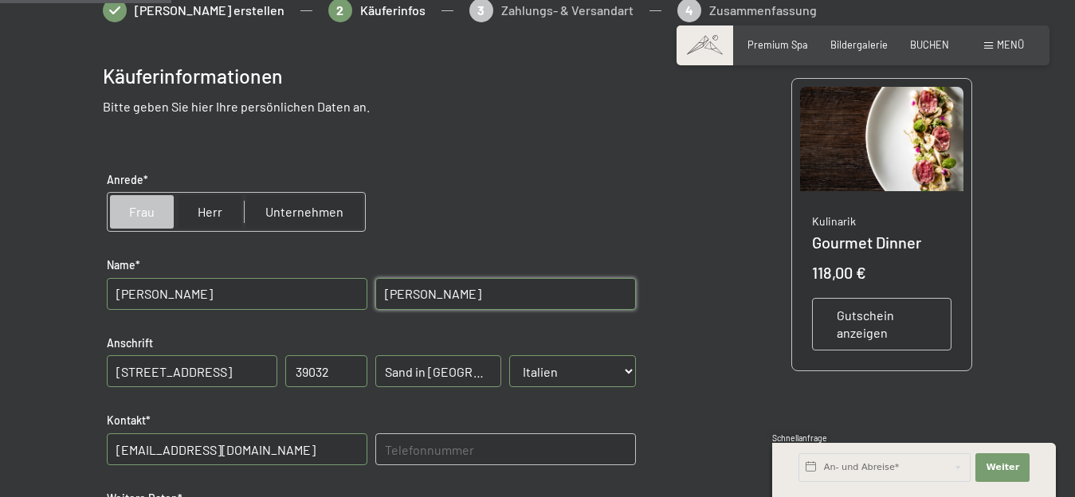
click at [390, 451] on input "text" at bounding box center [505, 449] width 261 height 32
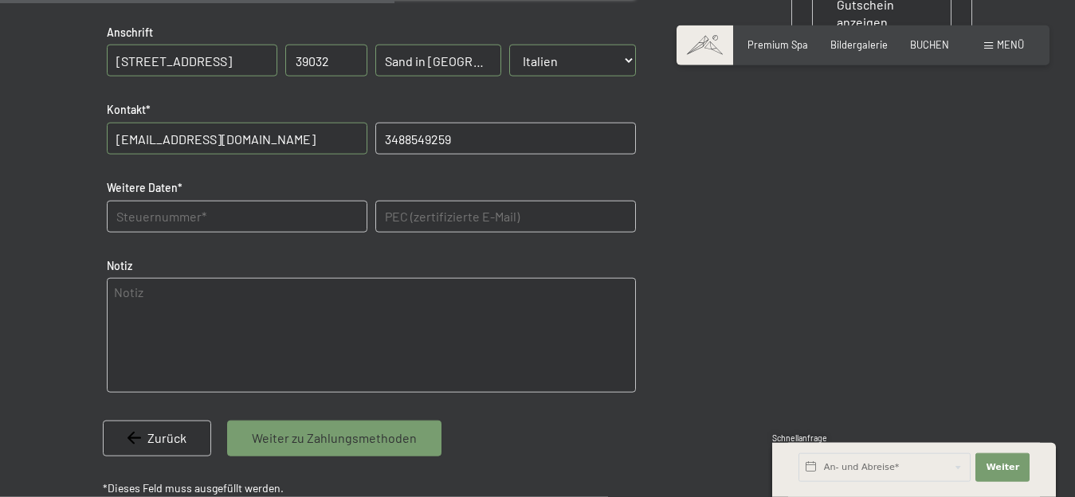
scroll to position [656, 0]
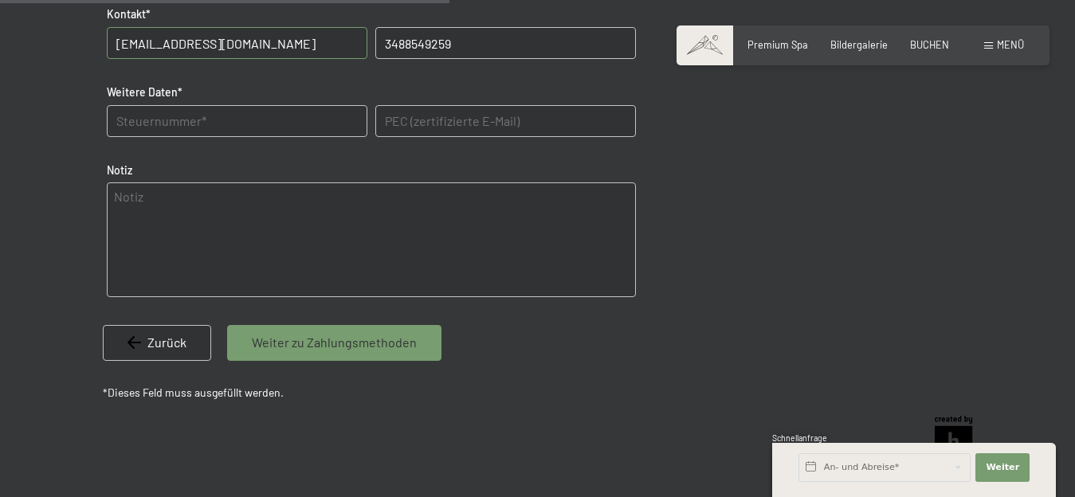
type input "3488549259"
click at [118, 119] on Daten "text" at bounding box center [237, 121] width 261 height 32
type Daten "ZMMMHL73T62B220R"
click at [254, 340] on span "Weiter zu Zahlungsmethoden" at bounding box center [334, 343] width 165 height 18
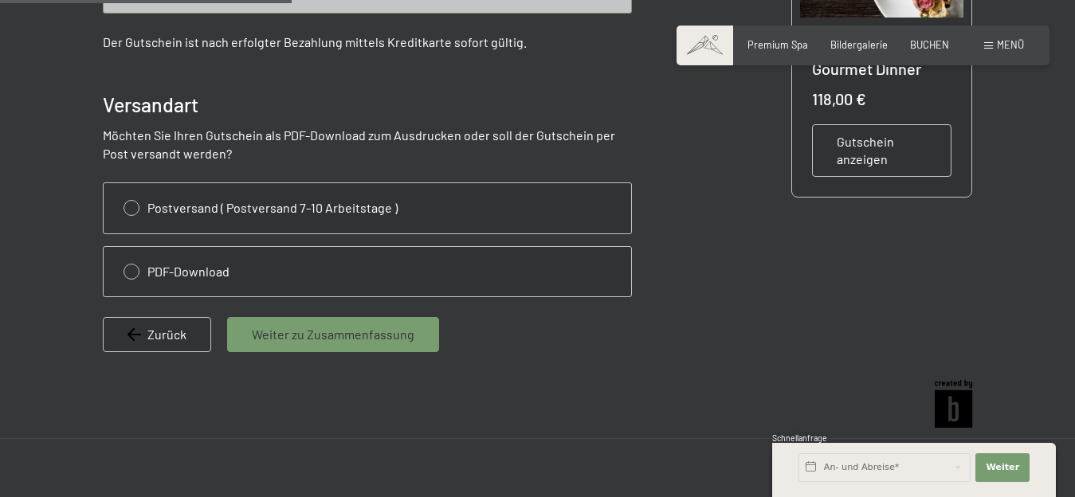
scroll to position [250, 0]
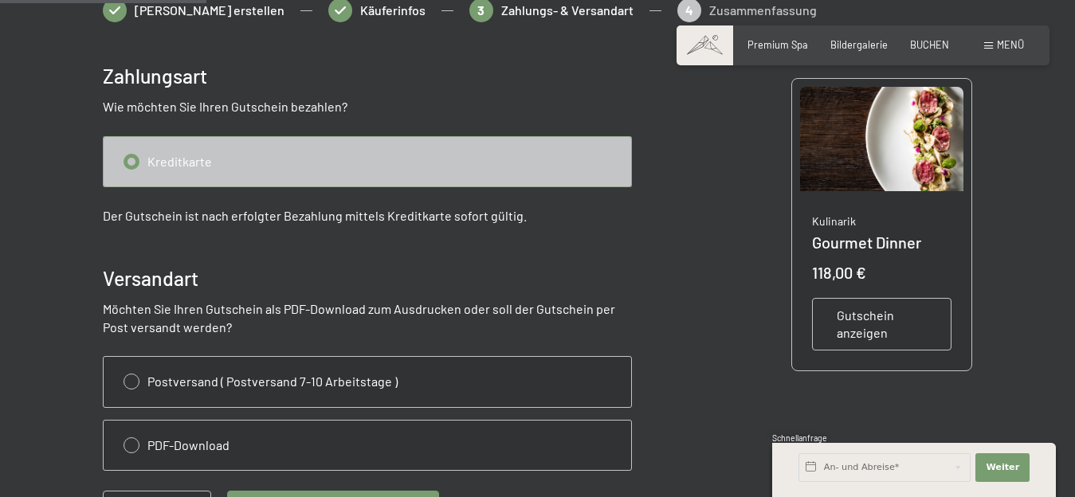
click at [131, 159] on input "radio" at bounding box center [367, 161] width 527 height 49
click at [130, 443] on input "radio" at bounding box center [367, 445] width 527 height 49
radio input "true"
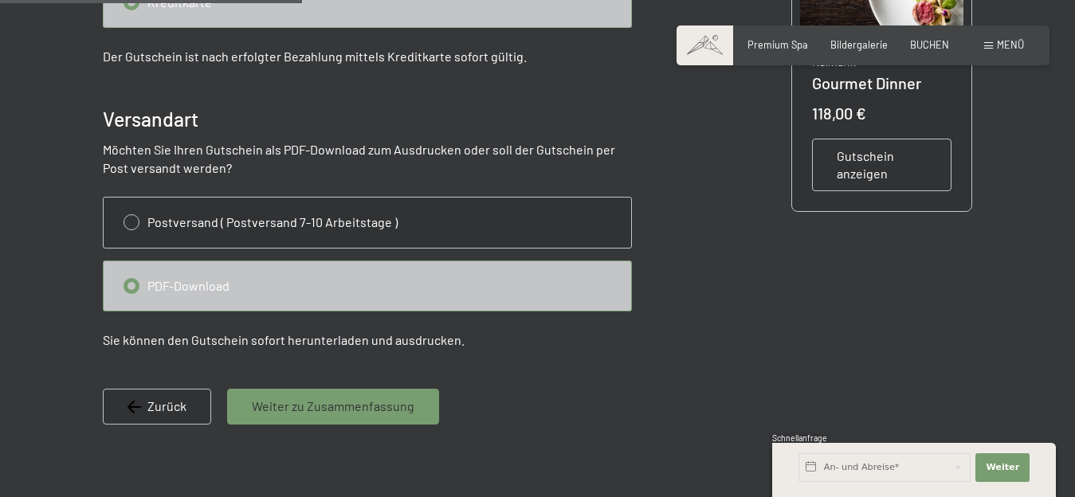
scroll to position [413, 0]
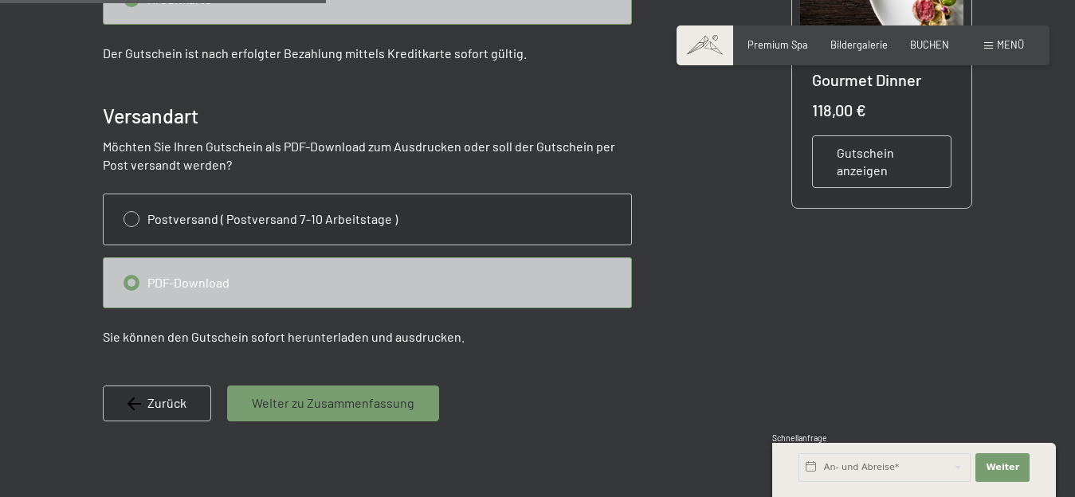
click at [267, 403] on span "Weiter zu Zusammenfassung" at bounding box center [333, 403] width 163 height 18
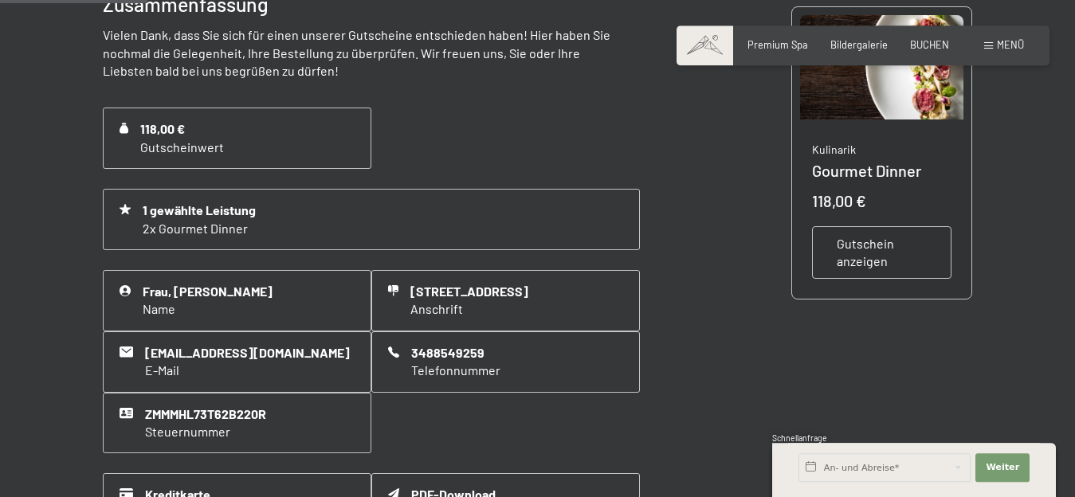
scroll to position [331, 0]
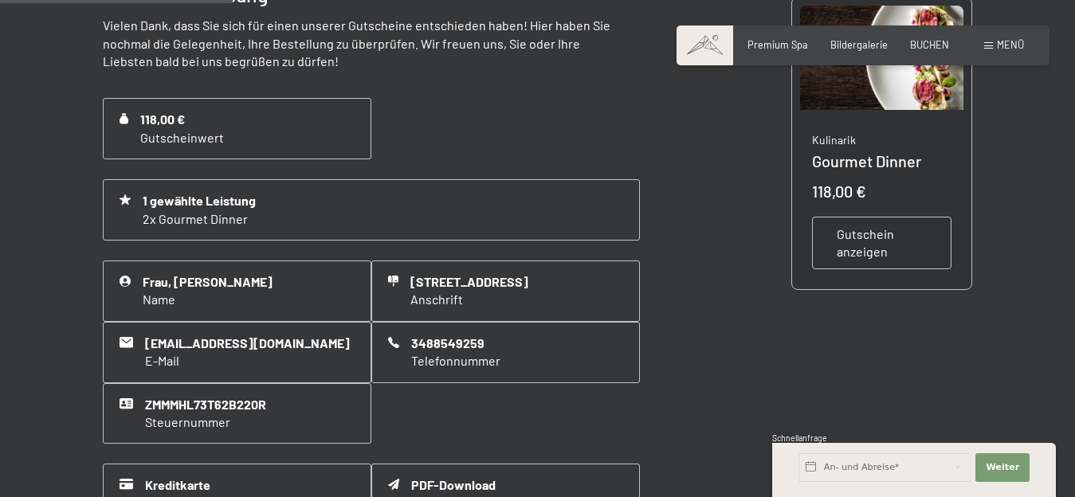
click at [908, 245] on span "Gutschein anzeigen" at bounding box center [881, 243] width 91 height 36
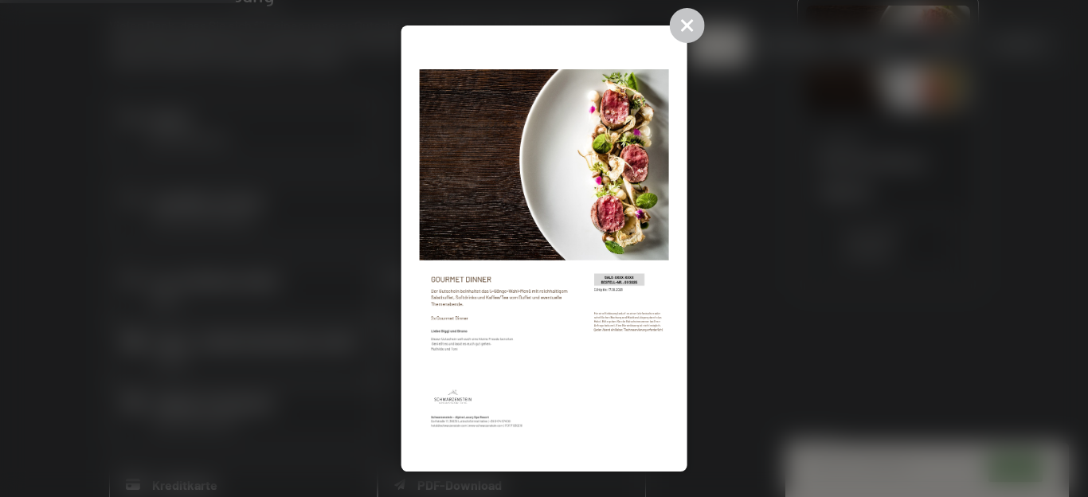
click at [462, 326] on img at bounding box center [543, 249] width 249 height 410
click at [704, 30] on icon at bounding box center [686, 25] width 35 height 35
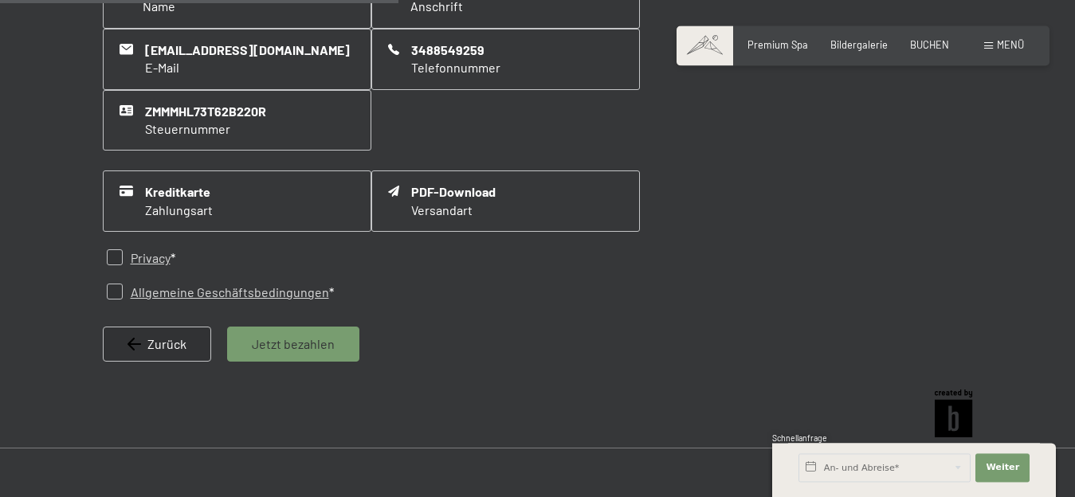
scroll to position [656, 0]
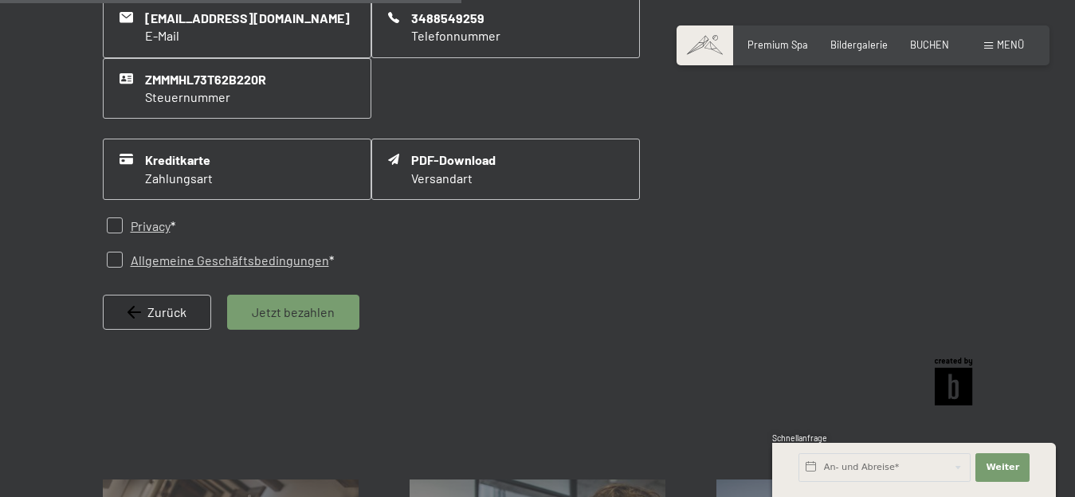
click at [264, 321] on span "Jetzt bezahlen" at bounding box center [293, 313] width 83 height 18
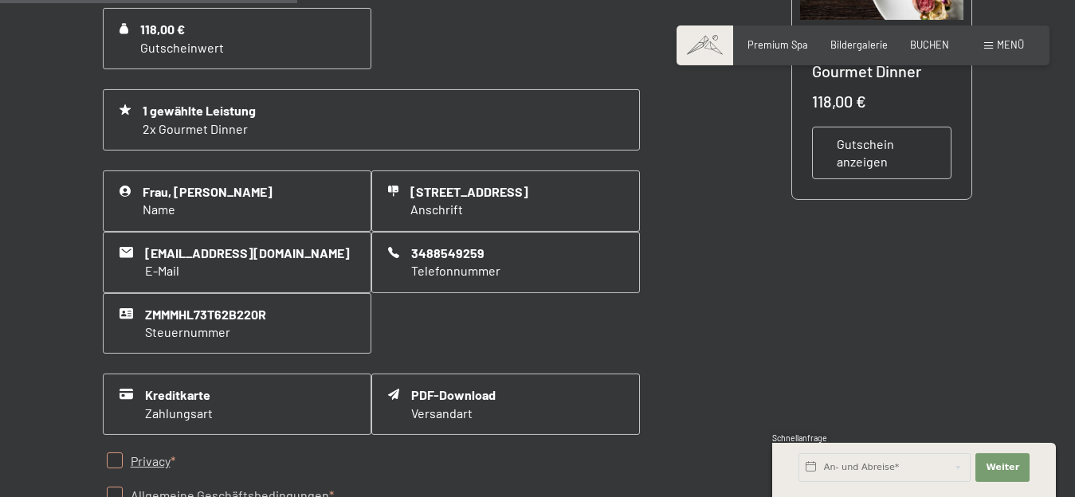
scroll to position [231, 0]
click at [112, 452] on input "checkbox" at bounding box center [115, 460] width 16 height 16
checkbox input "true"
click at [114, 487] on input "checkbox" at bounding box center [115, 495] width 16 height 16
checkbox input "true"
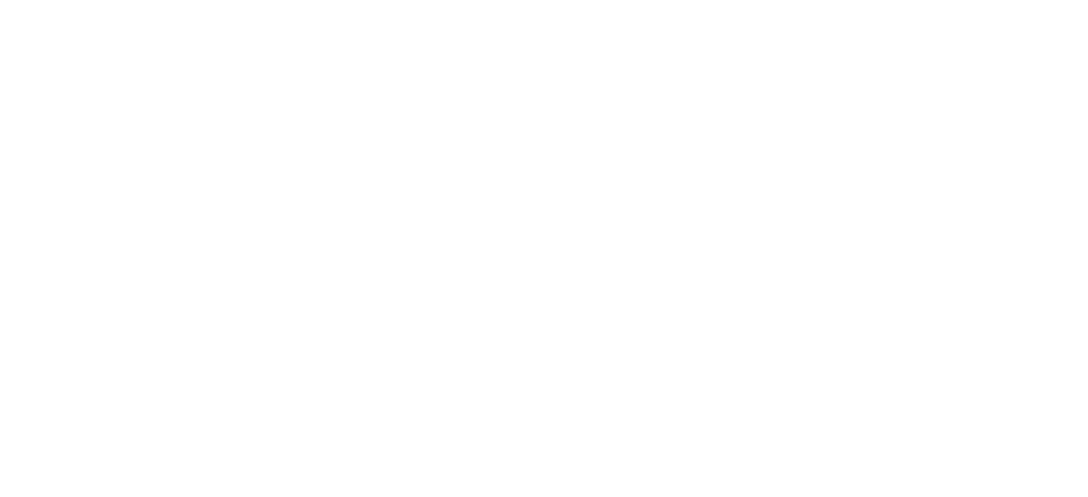
scroll to position [0, 0]
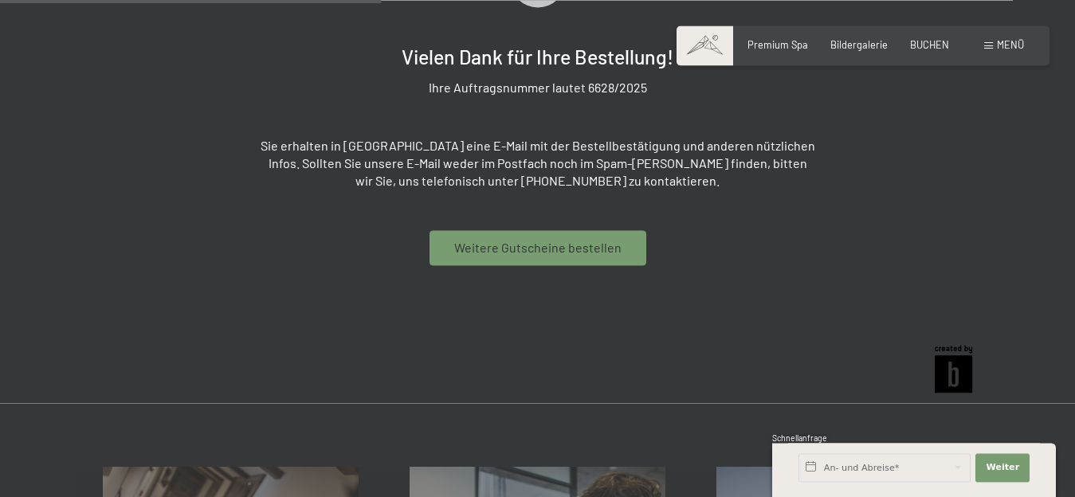
scroll to position [327, 0]
